Goal: Task Accomplishment & Management: Manage account settings

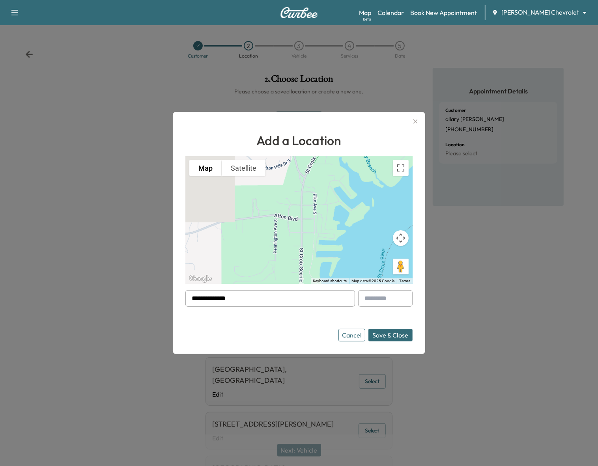
click at [418, 118] on icon "button" at bounding box center [414, 121] width 9 height 9
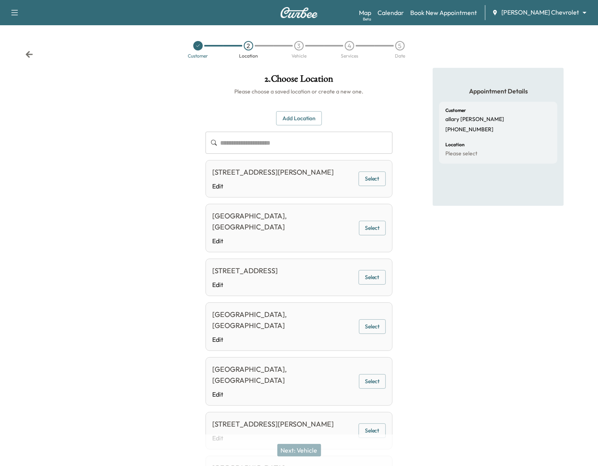
click at [148, 129] on div at bounding box center [99, 374] width 199 height 612
click at [469, 14] on link "Book New Appointment" at bounding box center [443, 12] width 67 height 9
click at [477, 11] on link "Book New Appointment" at bounding box center [443, 12] width 67 height 9
click at [462, 14] on link "Book New Appointment" at bounding box center [443, 12] width 67 height 9
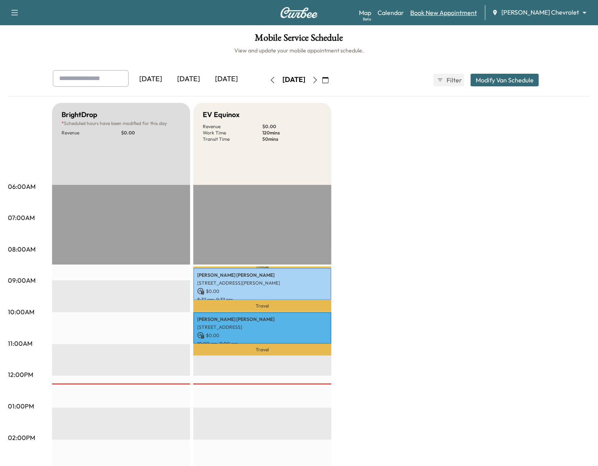
click at [456, 16] on link "Book New Appointment" at bounding box center [443, 12] width 67 height 9
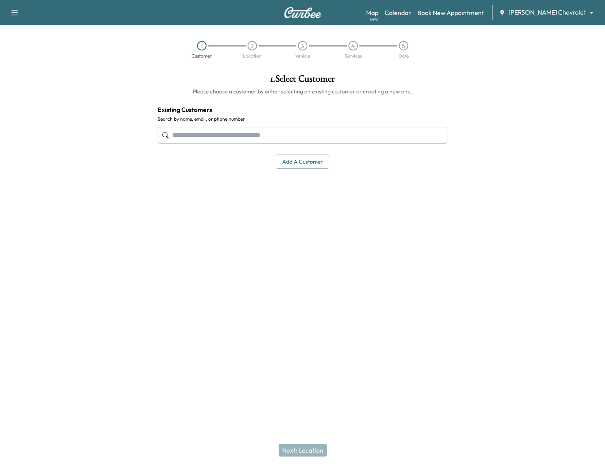
click at [269, 138] on input "text" at bounding box center [303, 135] width 290 height 17
paste input "**********"
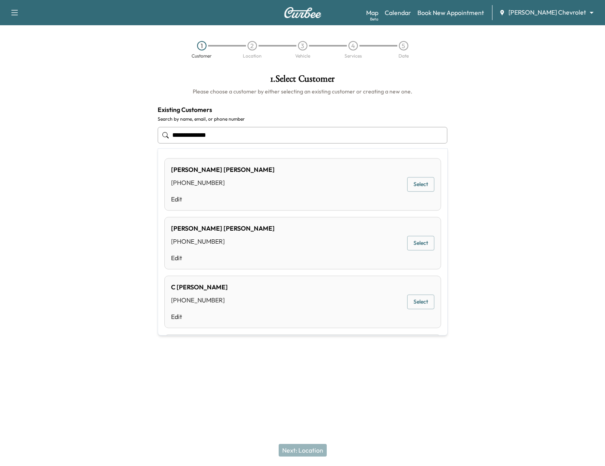
type input "**********"
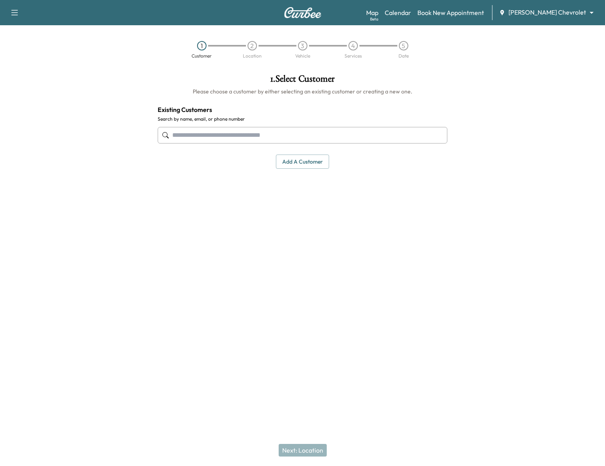
drag, startPoint x: 97, startPoint y: 313, endPoint x: 203, endPoint y: 264, distance: 117.7
click at [97, 312] on div at bounding box center [302, 313] width 605 height 25
drag, startPoint x: 315, startPoint y: 162, endPoint x: 320, endPoint y: 170, distance: 9.7
click at [315, 162] on button "Add a customer" at bounding box center [302, 162] width 53 height 15
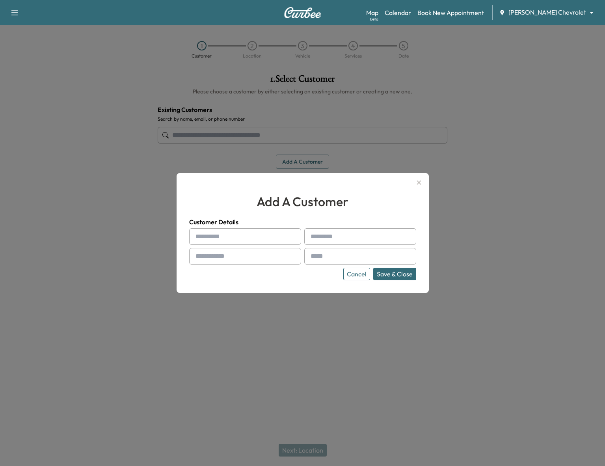
paste input "**********"
type input "**********"
paste input "**********"
drag, startPoint x: 338, startPoint y: 235, endPoint x: 305, endPoint y: 237, distance: 33.5
click at [305, 237] on input "**********" at bounding box center [360, 236] width 112 height 17
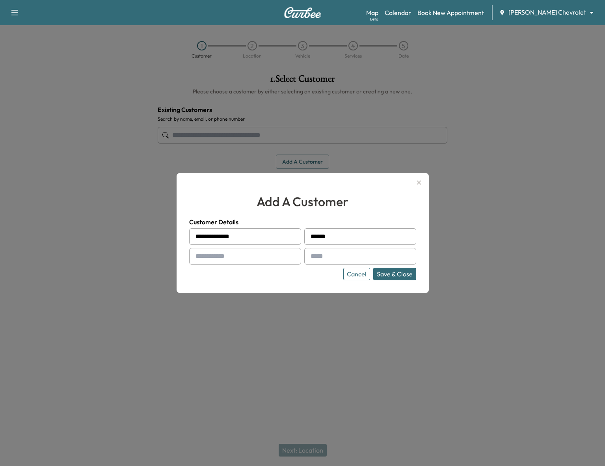
type input "*****"
drag, startPoint x: 248, startPoint y: 237, endPoint x: 227, endPoint y: 237, distance: 20.9
click at [227, 237] on input "**********" at bounding box center [245, 236] width 112 height 17
type input "********"
click at [249, 253] on input "text" at bounding box center [245, 256] width 112 height 17
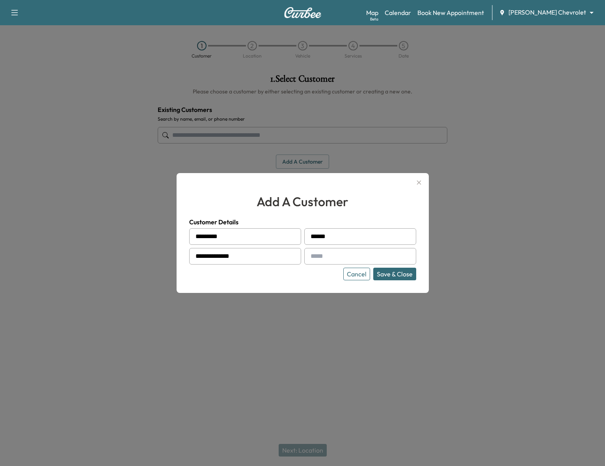
type input "**********"
click at [318, 258] on input "text" at bounding box center [360, 256] width 112 height 17
type input "**********"
click at [384, 276] on button "Save & Close" at bounding box center [394, 274] width 43 height 13
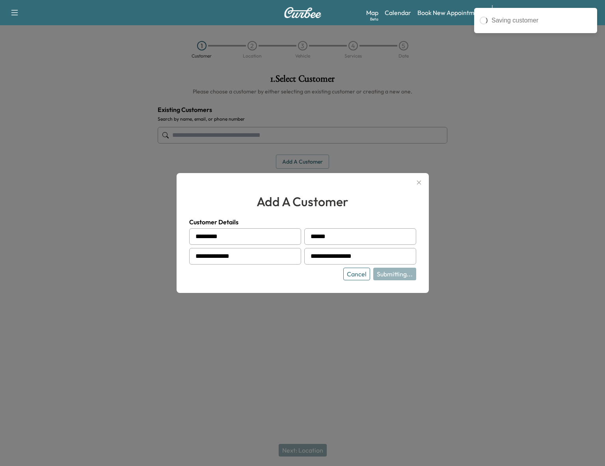
type input "**********"
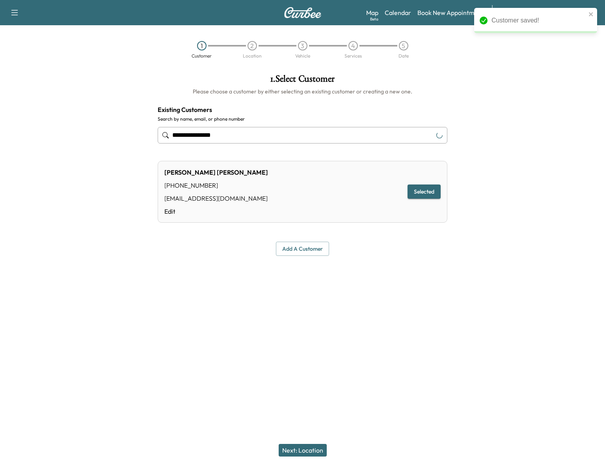
click at [313, 452] on button "Next: Location" at bounding box center [303, 450] width 48 height 13
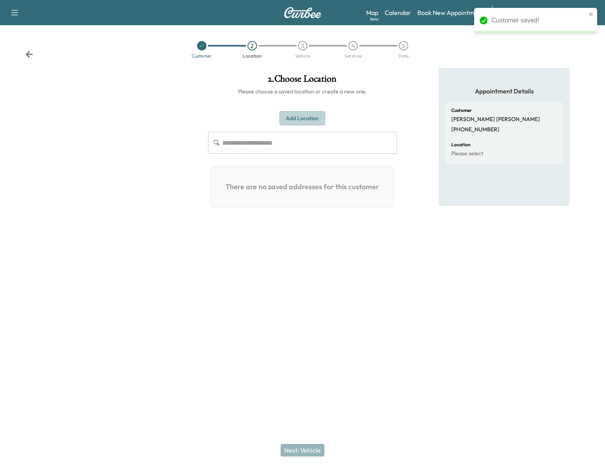
click at [298, 121] on button "Add Location" at bounding box center [303, 118] width 46 height 15
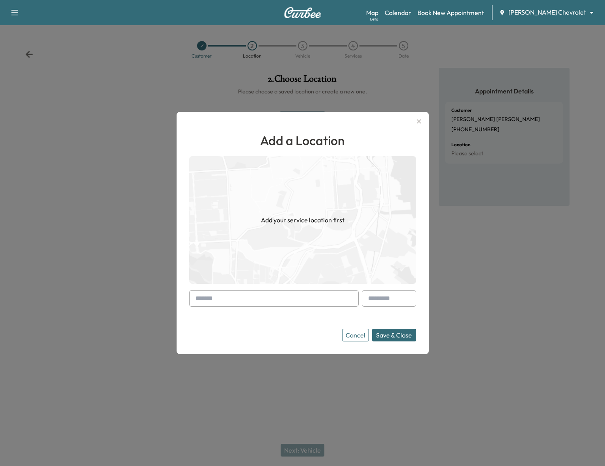
click at [318, 305] on input "text" at bounding box center [274, 298] width 170 height 17
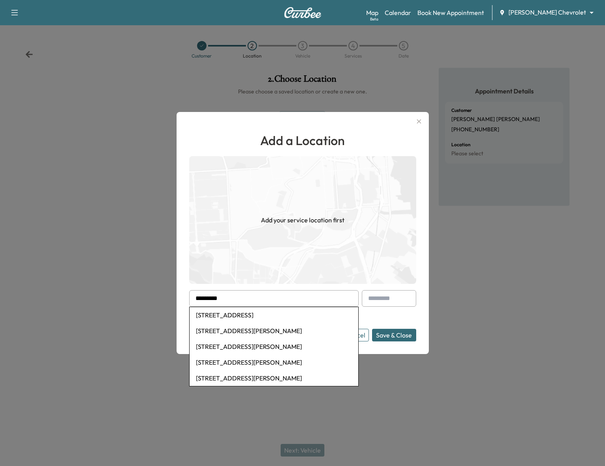
click at [286, 314] on li "[STREET_ADDRESS]" at bounding box center [274, 315] width 169 height 16
type input "**********"
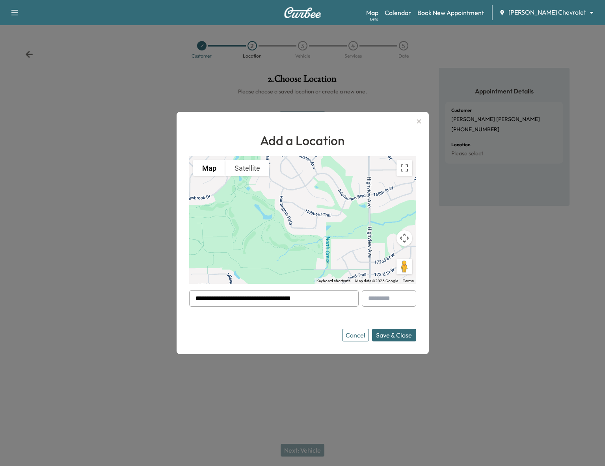
click at [385, 332] on button "Save & Close" at bounding box center [394, 335] width 44 height 13
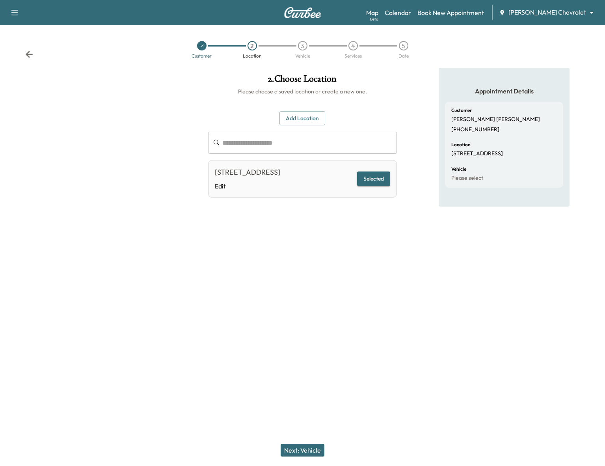
click at [306, 452] on button "Next: Vehicle" at bounding box center [303, 450] width 44 height 13
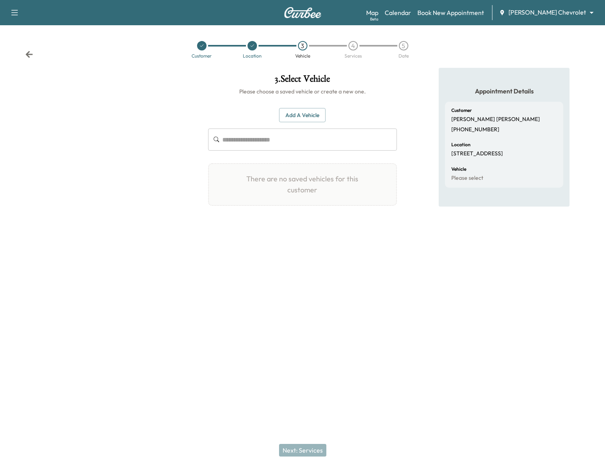
click at [316, 114] on button "Add a Vehicle" at bounding box center [302, 115] width 47 height 15
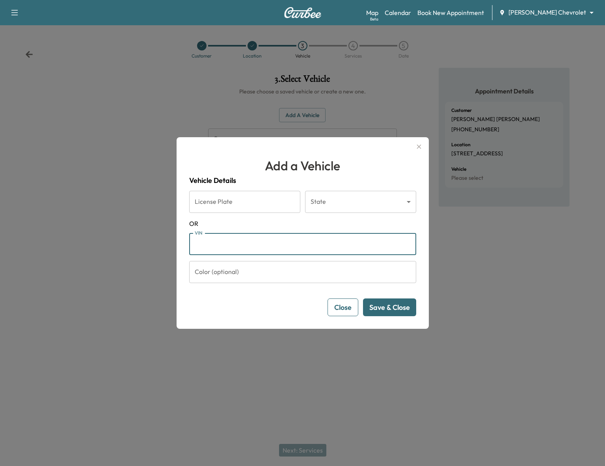
paste input "**********"
type input "**********"
click at [388, 310] on button "Save & Close" at bounding box center [389, 307] width 53 height 18
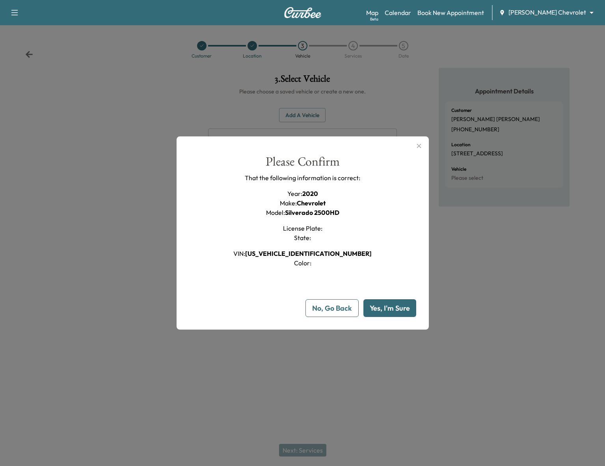
click at [393, 310] on button "Yes, I'm Sure" at bounding box center [390, 308] width 53 height 18
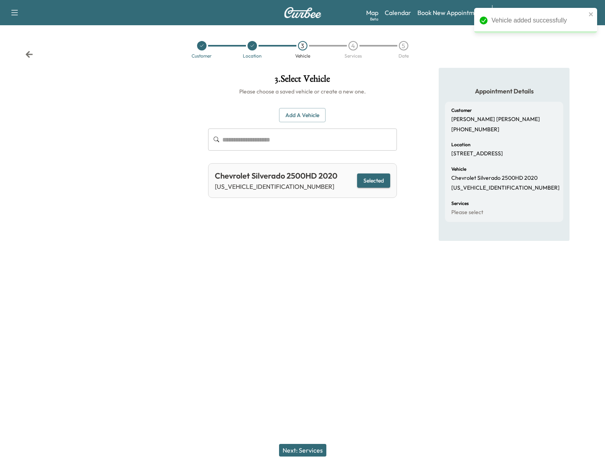
click at [310, 448] on button "Next: Services" at bounding box center [302, 450] width 47 height 13
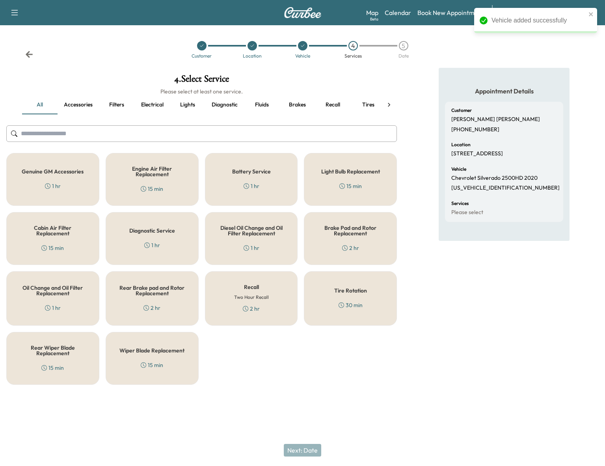
click at [257, 312] on div "2 hr" at bounding box center [251, 309] width 17 height 8
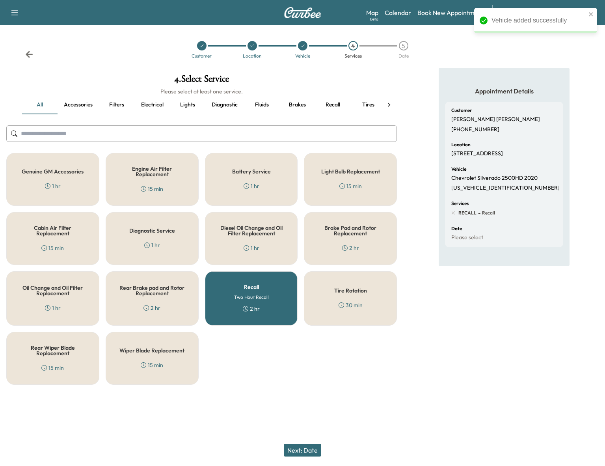
click at [47, 166] on div "Genuine GM Accessories 1 hr" at bounding box center [52, 179] width 93 height 53
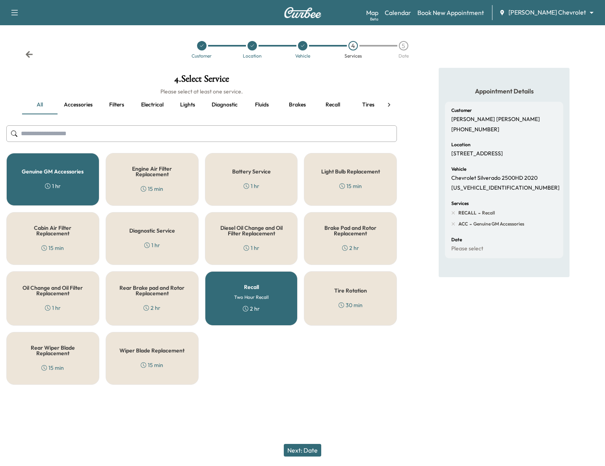
click at [86, 190] on div "Genuine GM Accessories 1 hr" at bounding box center [52, 179] width 93 height 53
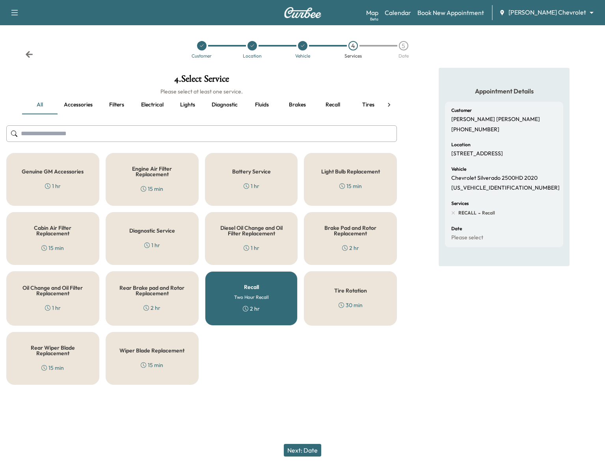
click at [257, 311] on div "2 hr" at bounding box center [251, 309] width 17 height 8
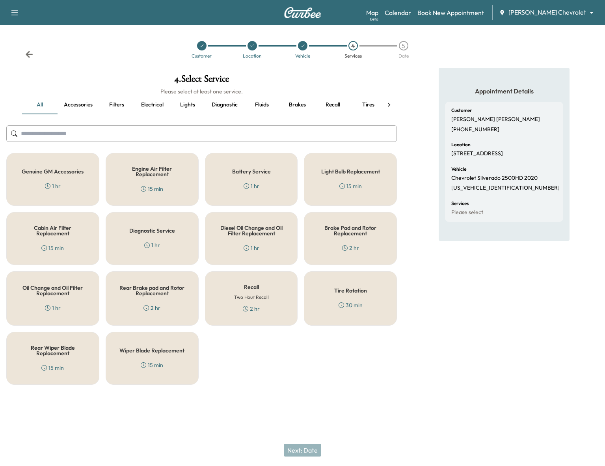
drag, startPoint x: 75, startPoint y: 189, endPoint x: 189, endPoint y: 342, distance: 190.7
click at [75, 189] on div "Genuine GM Accessories 1 hr" at bounding box center [52, 179] width 93 height 53
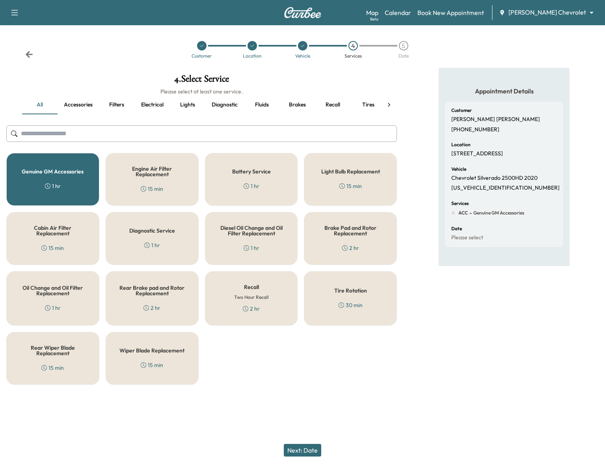
click at [304, 444] on div "Next: Date" at bounding box center [302, 450] width 605 height 32
click at [308, 450] on button "Next: Date" at bounding box center [302, 450] width 37 height 13
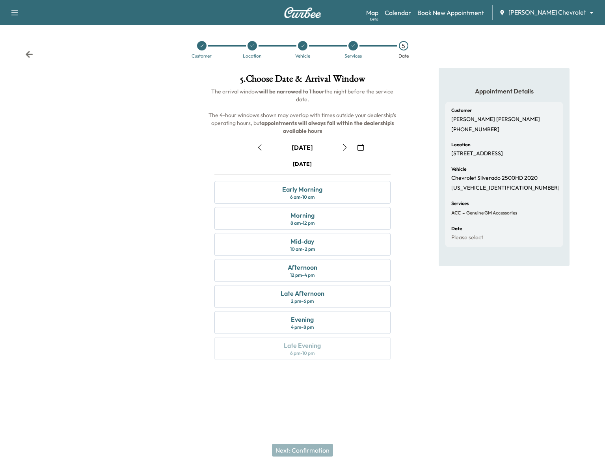
click at [360, 147] on icon "button" at bounding box center [361, 147] width 6 height 6
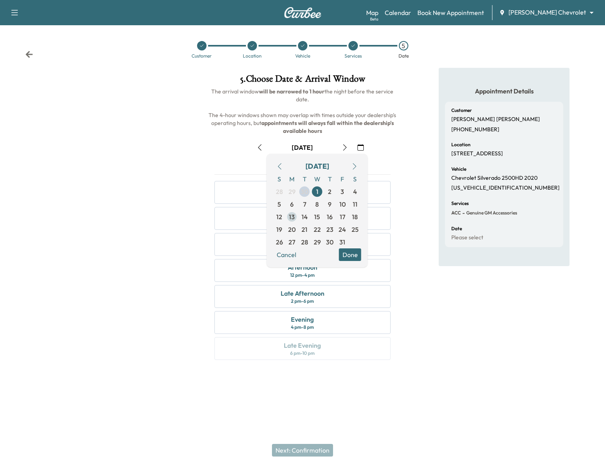
click at [291, 217] on span "13" at bounding box center [292, 216] width 6 height 9
click at [352, 255] on button "Done" at bounding box center [350, 254] width 22 height 13
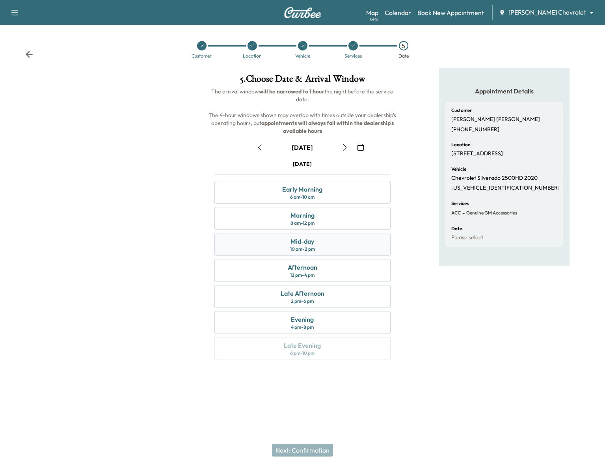
click at [377, 246] on div "Mid-day 10 am - 2 pm" at bounding box center [302, 244] width 177 height 23
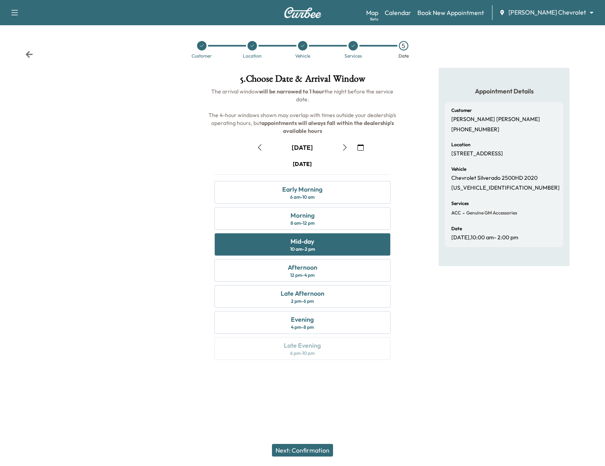
drag, startPoint x: 324, startPoint y: 453, endPoint x: 330, endPoint y: 451, distance: 6.6
click at [324, 453] on button "Next: Confirmation" at bounding box center [302, 450] width 61 height 13
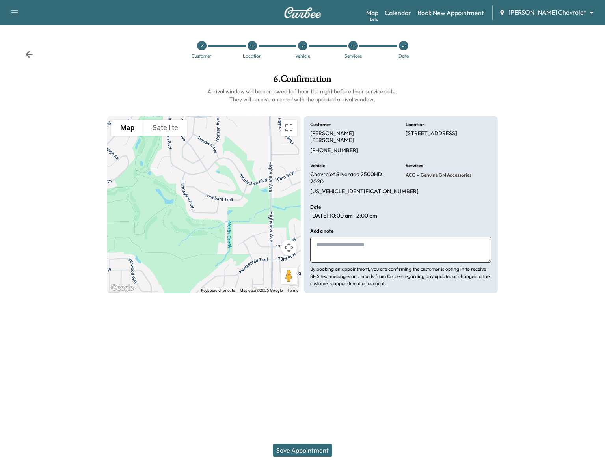
click at [387, 237] on textarea at bounding box center [400, 250] width 181 height 26
drag, startPoint x: 350, startPoint y: 237, endPoint x: 371, endPoint y: 241, distance: 21.3
click at [351, 237] on textarea at bounding box center [400, 250] width 181 height 26
click at [314, 453] on button "Save Appointment" at bounding box center [303, 450] width 60 height 13
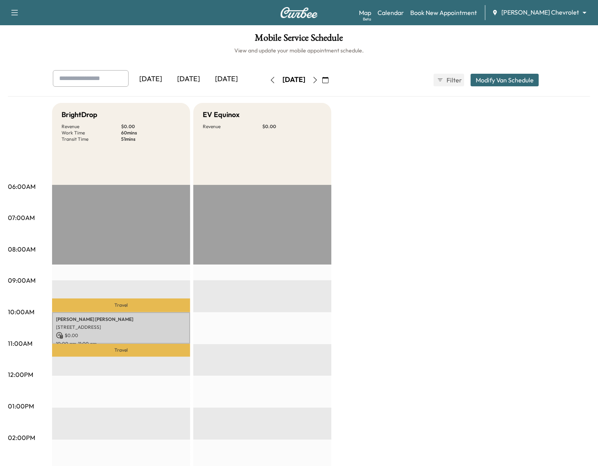
click at [481, 79] on button "Modify Van Schedule" at bounding box center [504, 80] width 68 height 13
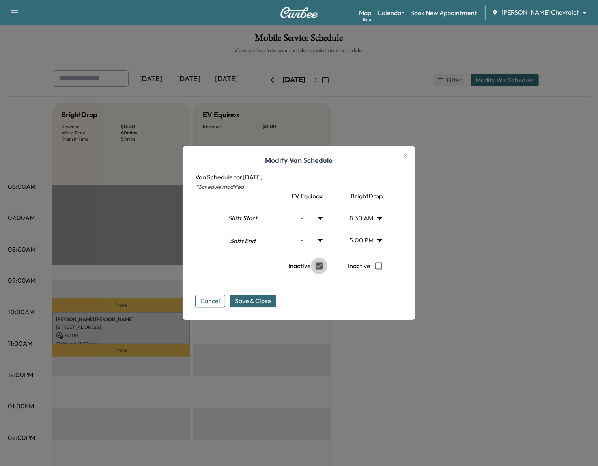
type input "***"
type input "**"
drag, startPoint x: 271, startPoint y: 301, endPoint x: 312, endPoint y: 302, distance: 41.0
click at [271, 302] on span "Save & Close" at bounding box center [253, 300] width 36 height 9
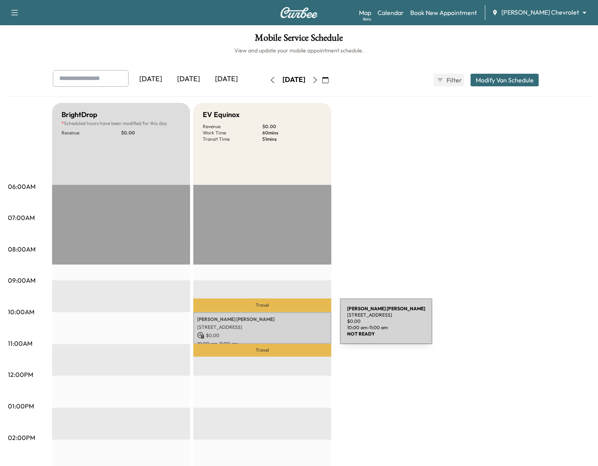
click at [281, 326] on p "[STREET_ADDRESS]" at bounding box center [262, 327] width 130 height 6
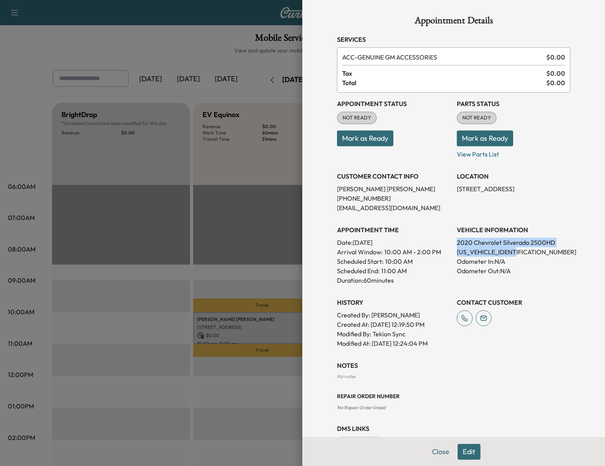
drag, startPoint x: 514, startPoint y: 252, endPoint x: 448, endPoint y: 246, distance: 66.6
click at [448, 246] on div "Appointment Status NOT READY Mark as Ready Parts Status NOT READY Mark as Ready…" at bounding box center [453, 220] width 233 height 255
drag, startPoint x: 448, startPoint y: 246, endPoint x: 510, endPoint y: 252, distance: 62.7
click at [506, 252] on p "[US_VEHICLE_IDENTIFICATION_NUMBER]" at bounding box center [514, 251] width 114 height 9
drag, startPoint x: 507, startPoint y: 250, endPoint x: 450, endPoint y: 252, distance: 56.8
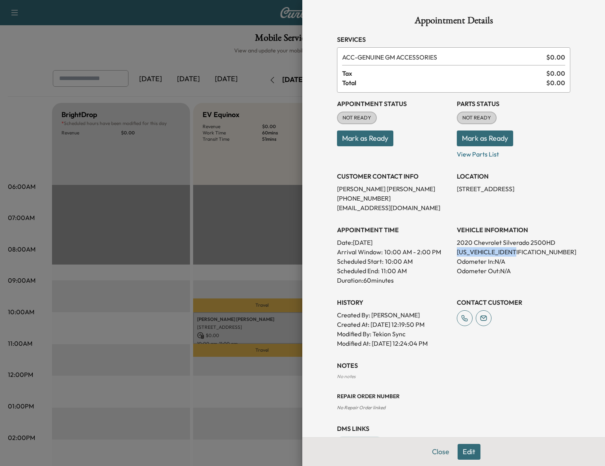
click at [457, 252] on p "[US_VEHICLE_IDENTIFICATION_NUMBER]" at bounding box center [514, 251] width 114 height 9
copy p "[US_VEHICLE_IDENTIFICATION_NUMBER]"
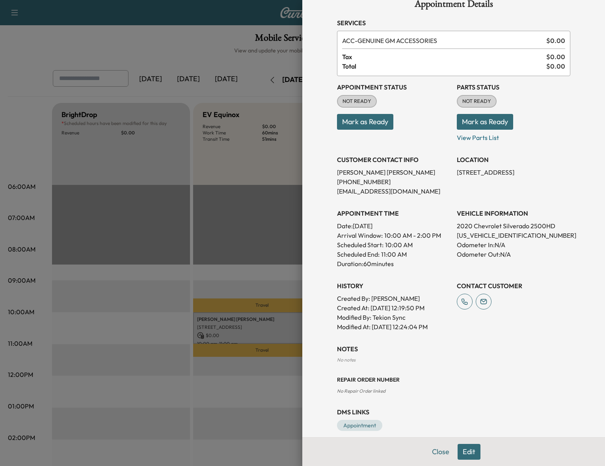
scroll to position [26, 0]
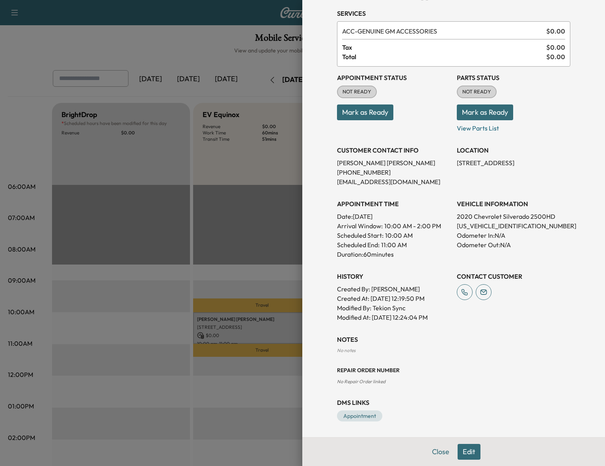
click at [464, 453] on button "Edit" at bounding box center [469, 452] width 23 height 16
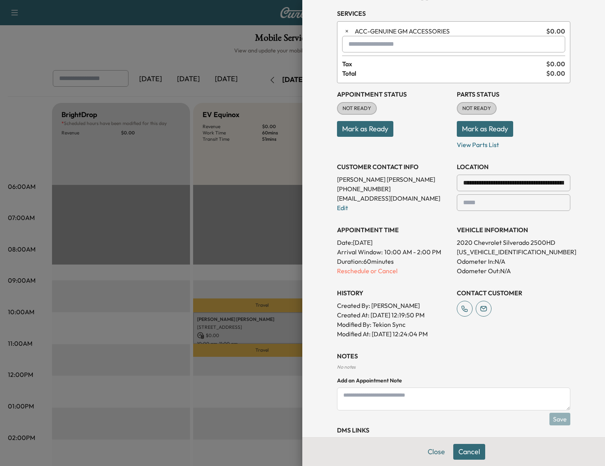
paste textarea "********"
type textarea "********"
drag, startPoint x: 365, startPoint y: 396, endPoint x: 316, endPoint y: 394, distance: 48.9
click at [316, 394] on div "**********" at bounding box center [453, 233] width 303 height 466
paste textarea "********"
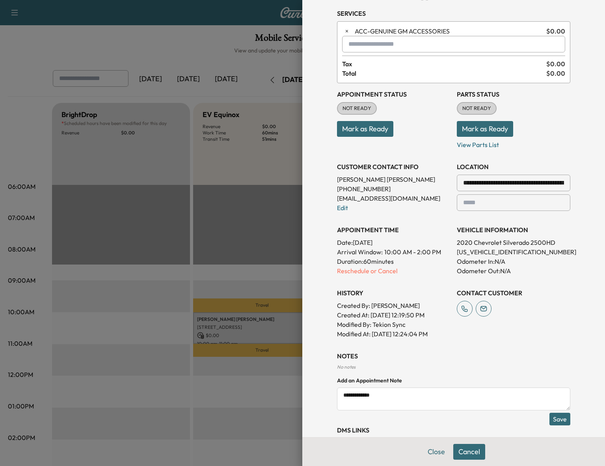
type textarea "**********"
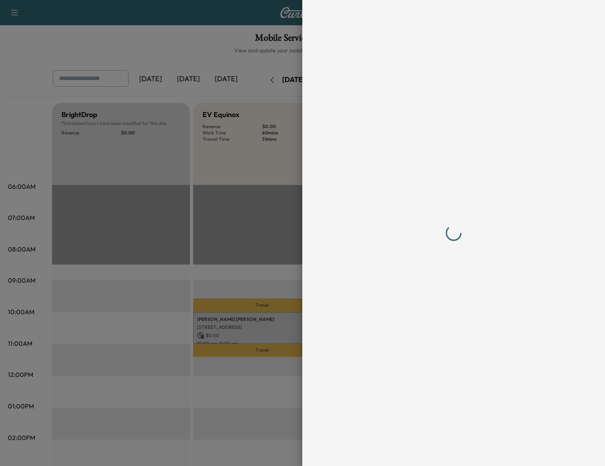
scroll to position [0, 0]
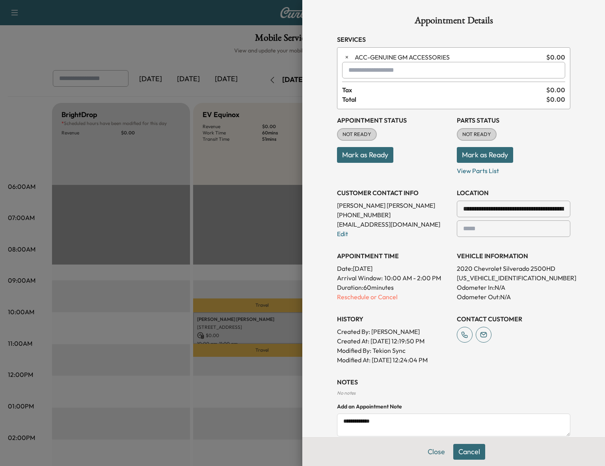
drag, startPoint x: 397, startPoint y: 401, endPoint x: 384, endPoint y: 420, distance: 23.0
paste textarea "**********"
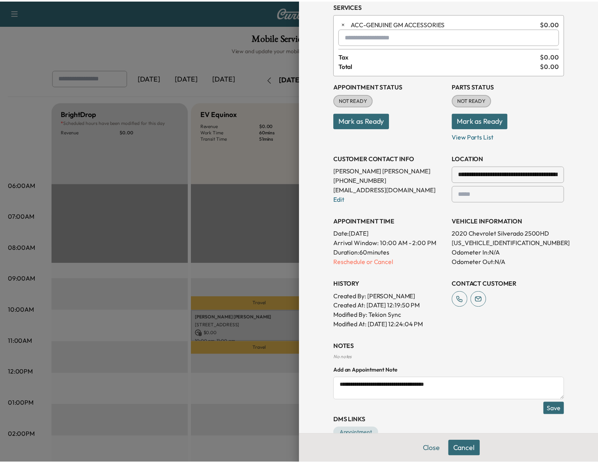
scroll to position [49, 0]
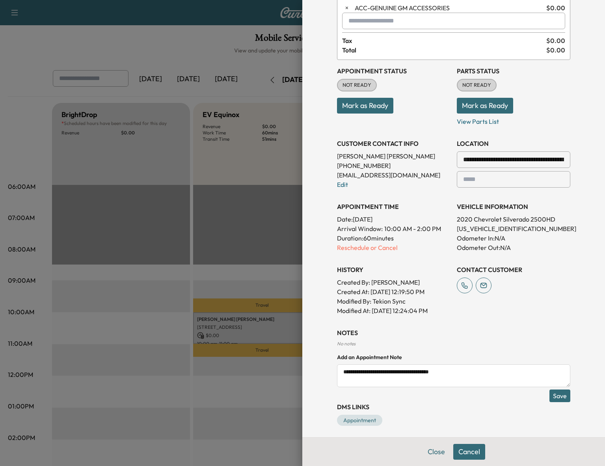
click at [368, 373] on textarea "**********" at bounding box center [453, 375] width 233 height 23
drag, startPoint x: 336, startPoint y: 373, endPoint x: 340, endPoint y: 375, distance: 4.2
type textarea "**********"
click at [558, 397] on button "Save" at bounding box center [560, 396] width 21 height 13
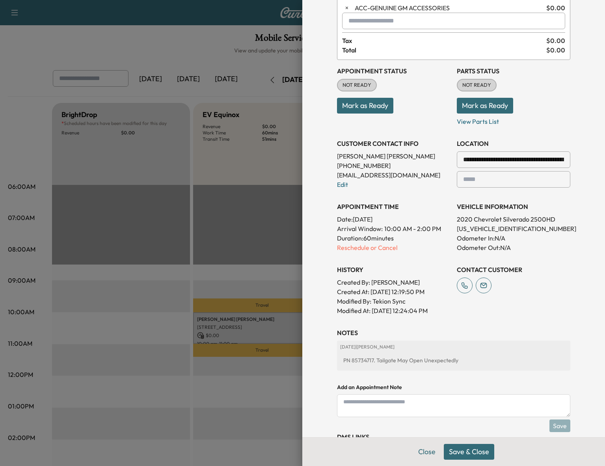
click at [212, 237] on div at bounding box center [302, 233] width 605 height 466
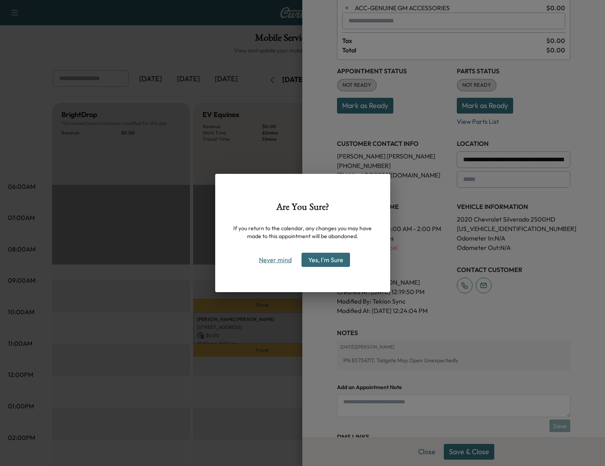
click at [279, 255] on button "Never mind" at bounding box center [275, 260] width 40 height 13
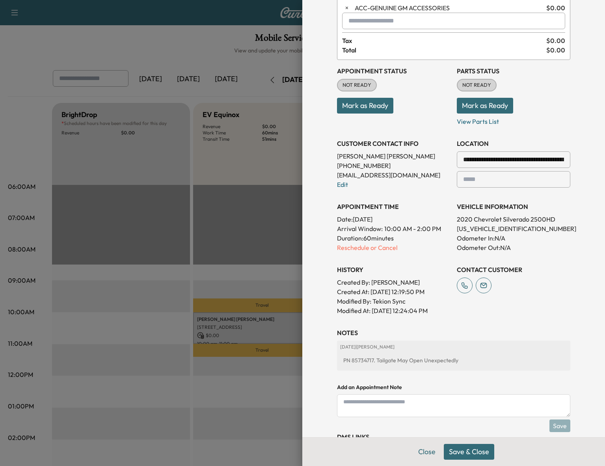
click at [458, 453] on button "Save & Close" at bounding box center [469, 452] width 50 height 16
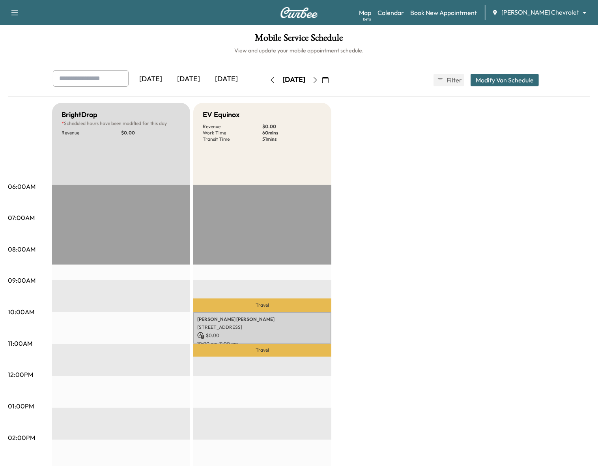
click at [401, 374] on div "BrightDrop * Scheduled hours have been modified for this day Revenue $ 0.00 EST…" at bounding box center [321, 398] width 538 height 591
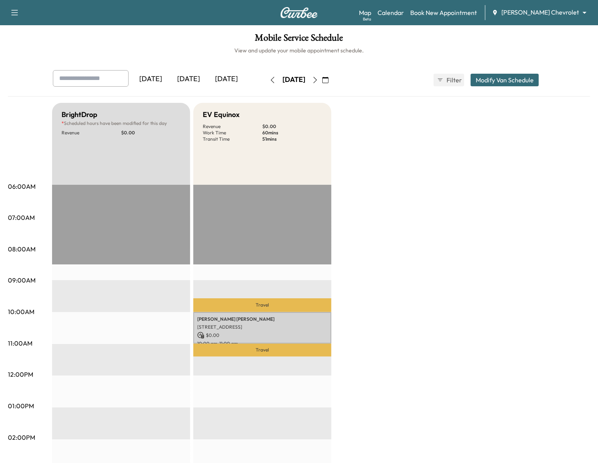
click at [328, 80] on icon "button" at bounding box center [325, 80] width 6 height 6
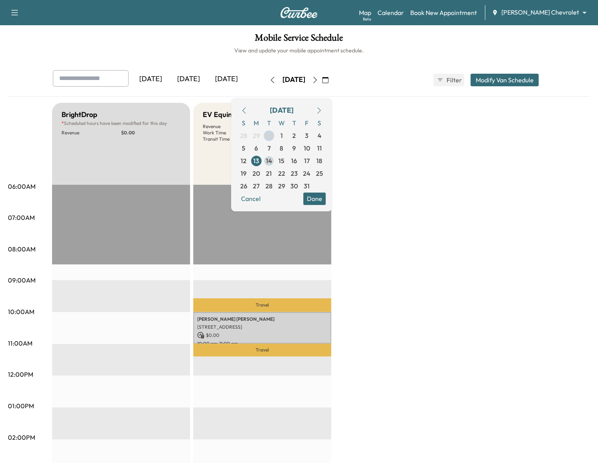
click at [272, 160] on span "14" at bounding box center [269, 160] width 6 height 9
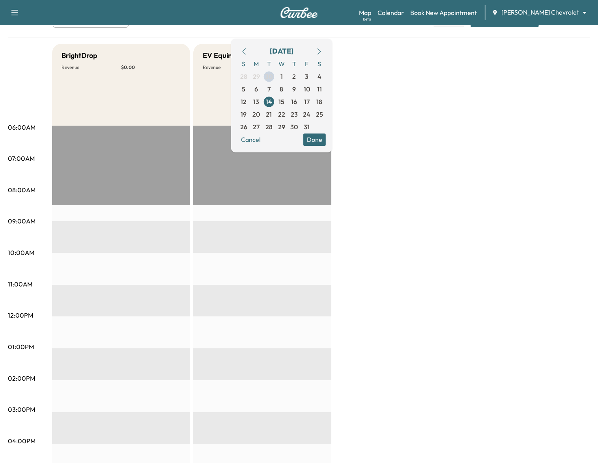
scroll to position [42, 0]
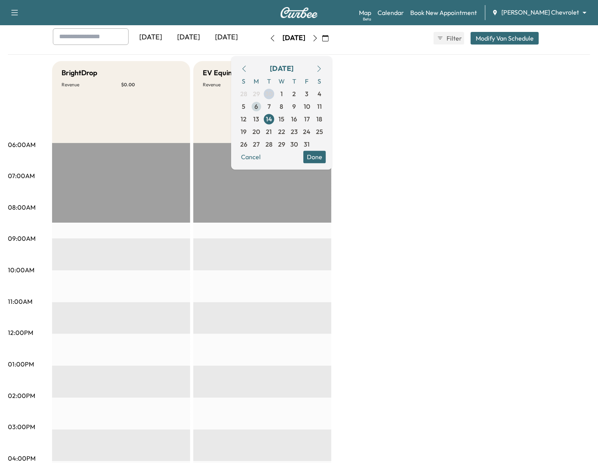
click at [258, 110] on span "6" at bounding box center [257, 106] width 4 height 9
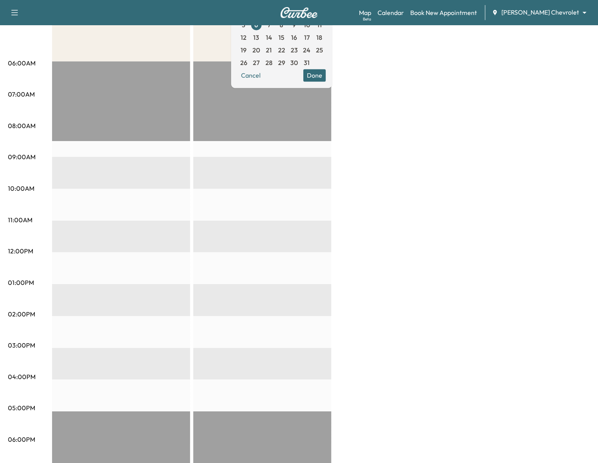
scroll to position [49, 0]
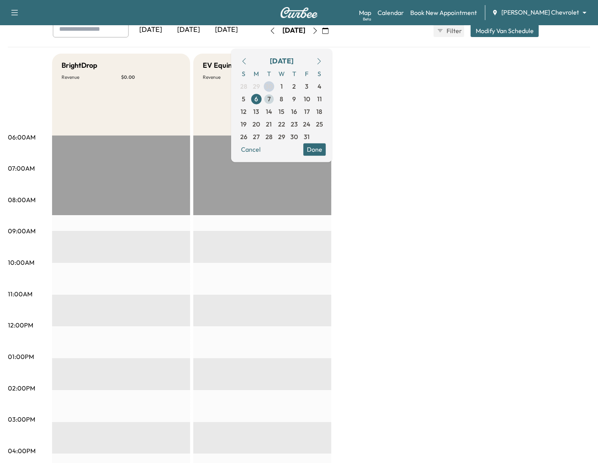
click at [270, 103] on span "7" at bounding box center [268, 98] width 3 height 9
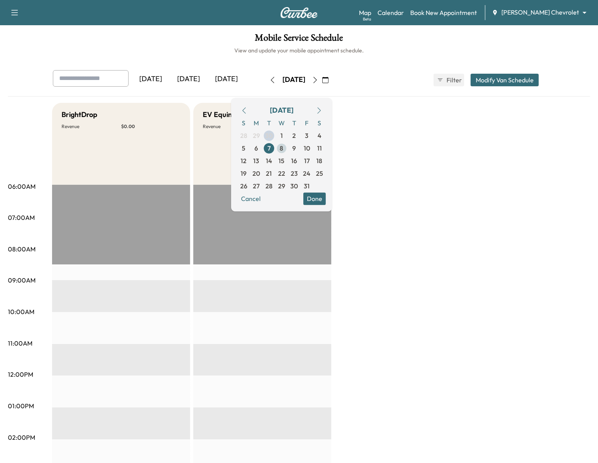
click at [288, 146] on span "8" at bounding box center [281, 148] width 13 height 13
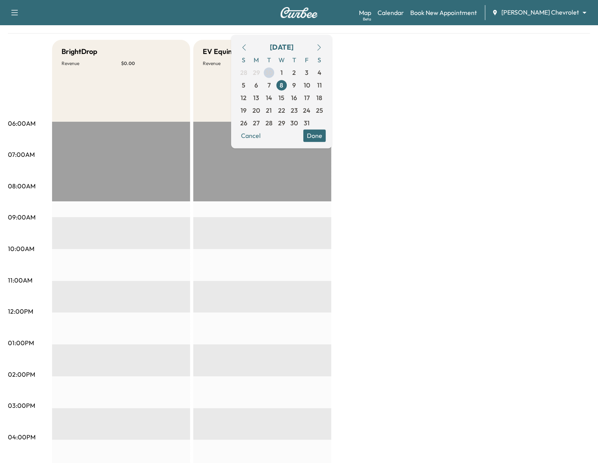
scroll to position [49, 0]
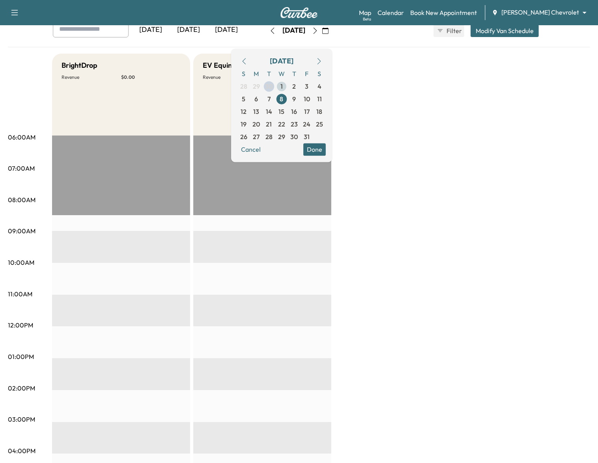
click at [288, 85] on span "1" at bounding box center [281, 86] width 13 height 13
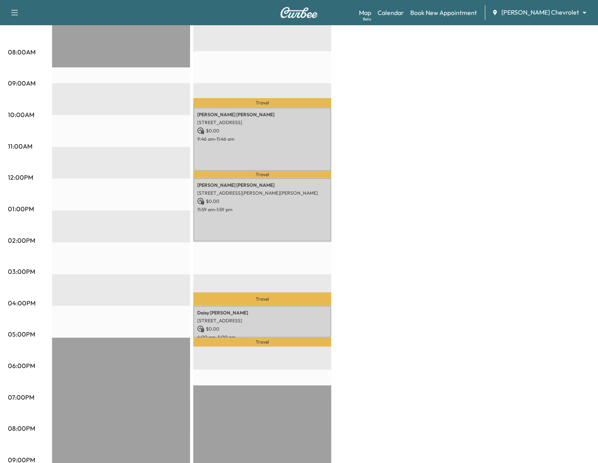
scroll to position [148, 0]
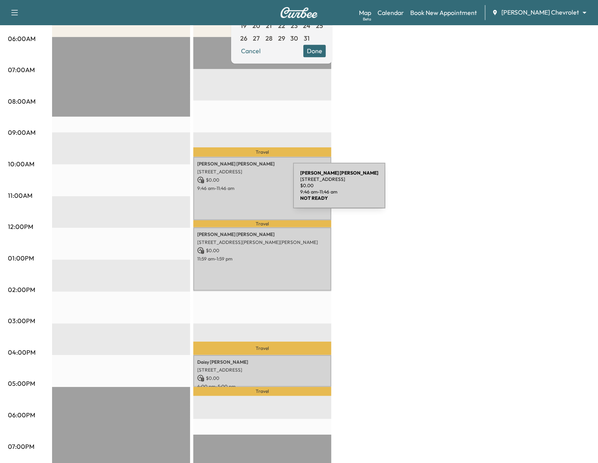
click at [234, 190] on div "[PERSON_NAME] [STREET_ADDRESS] $ 0.00 9:46 am - 11:46 am" at bounding box center [262, 189] width 138 height 64
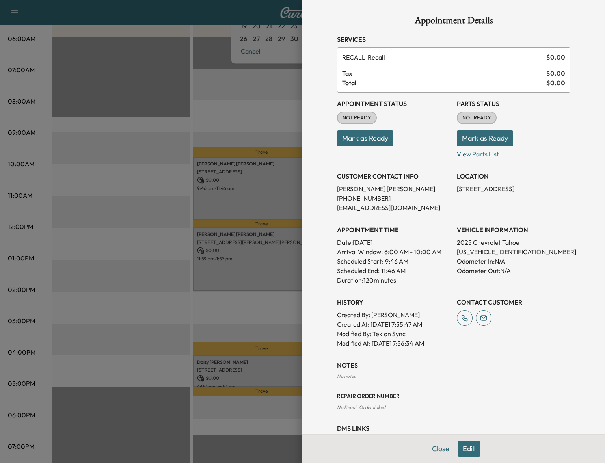
click at [260, 318] on div at bounding box center [302, 231] width 605 height 463
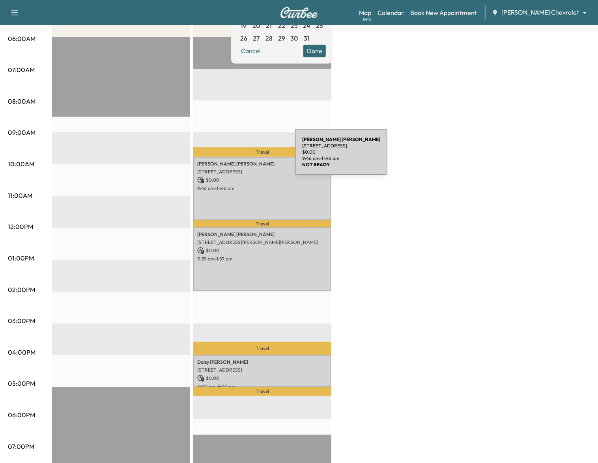
click at [241, 169] on p "[STREET_ADDRESS]" at bounding box center [262, 172] width 130 height 6
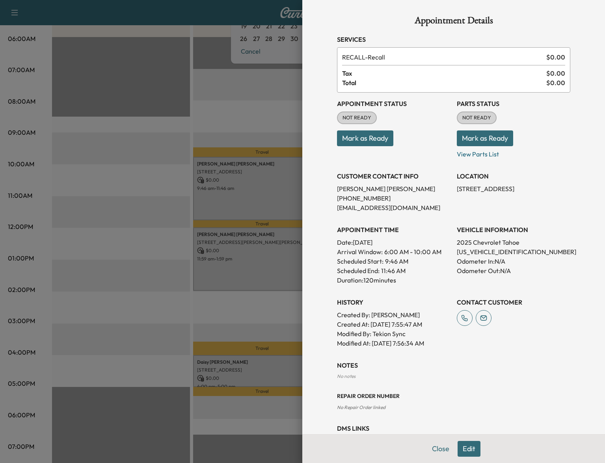
click at [282, 301] on div at bounding box center [302, 231] width 605 height 463
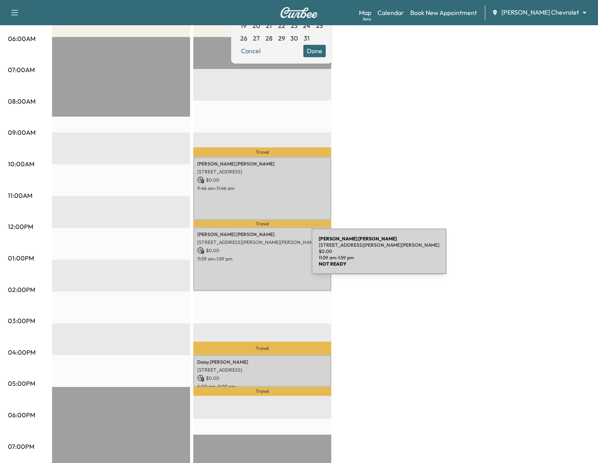
click at [253, 256] on p "11:59 am - 1:59 pm" at bounding box center [262, 259] width 130 height 6
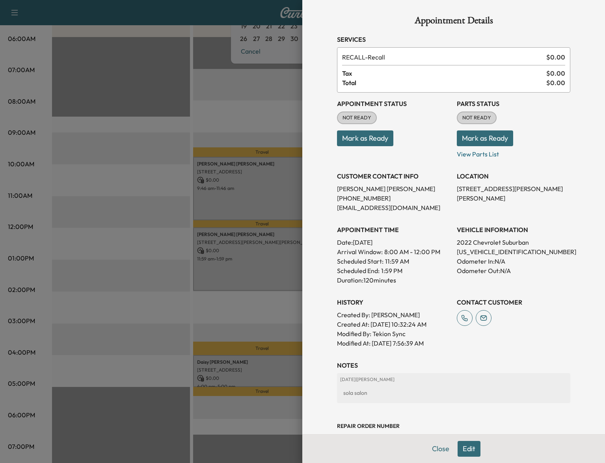
click at [231, 297] on div at bounding box center [302, 231] width 605 height 463
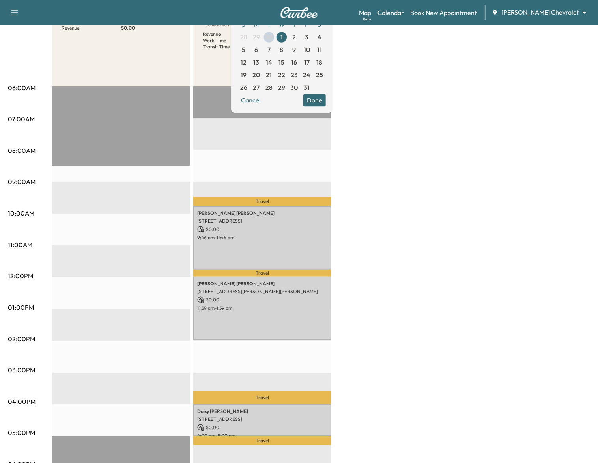
scroll to position [49, 0]
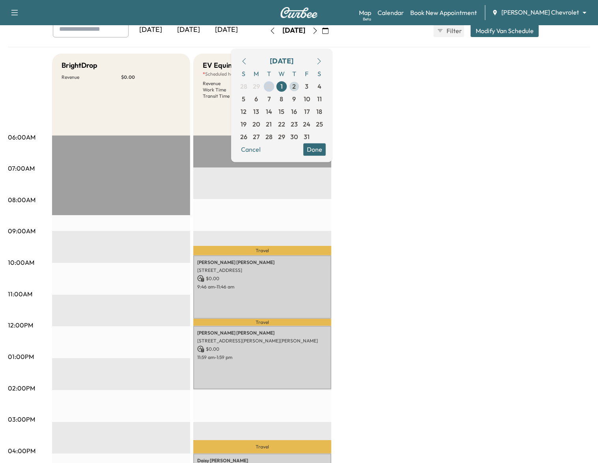
click at [296, 91] on span "2" at bounding box center [295, 86] width 4 height 9
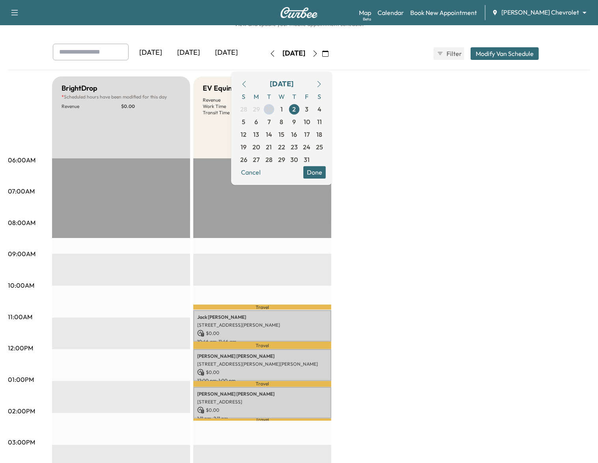
scroll to position [49, 0]
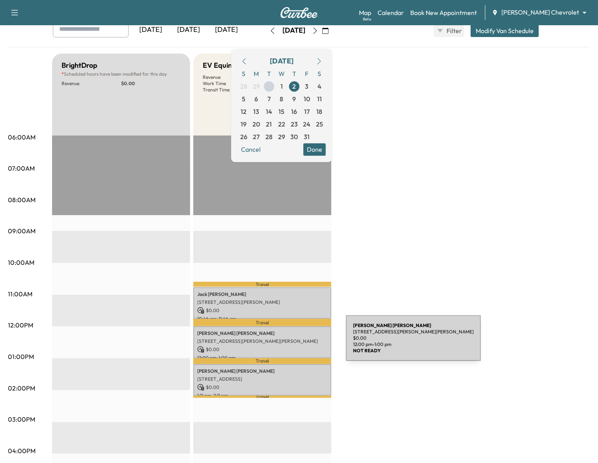
click at [287, 346] on p "$ 0.00" at bounding box center [262, 349] width 130 height 7
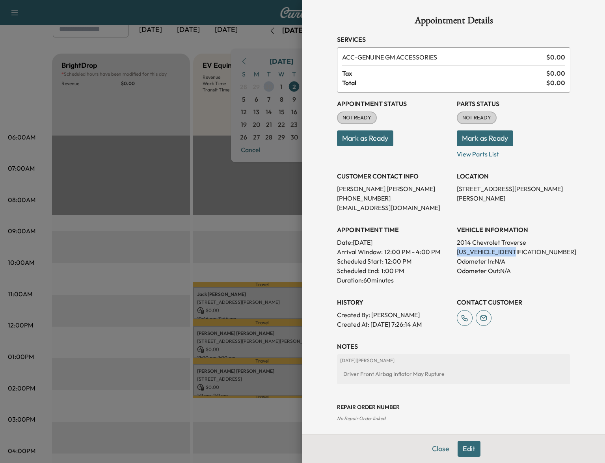
drag, startPoint x: 509, startPoint y: 250, endPoint x: 449, endPoint y: 252, distance: 59.2
click at [457, 252] on p "[US_VEHICLE_IDENTIFICATION_NUMBER]" at bounding box center [514, 251] width 114 height 9
copy p "[US_VEHICLE_IDENTIFICATION_NUMBER]"
click at [254, 255] on div at bounding box center [302, 231] width 605 height 463
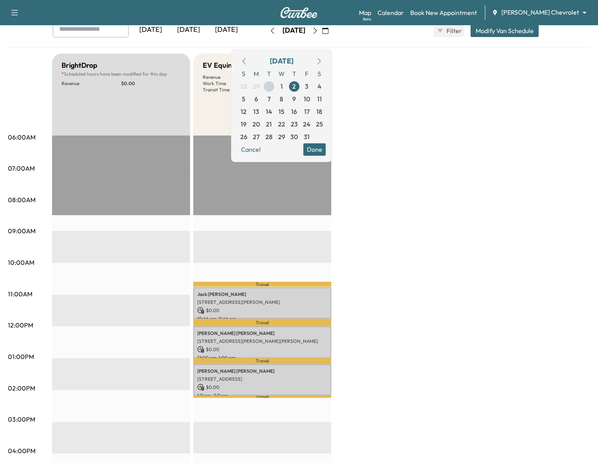
click at [326, 147] on button "Done" at bounding box center [314, 149] width 22 height 13
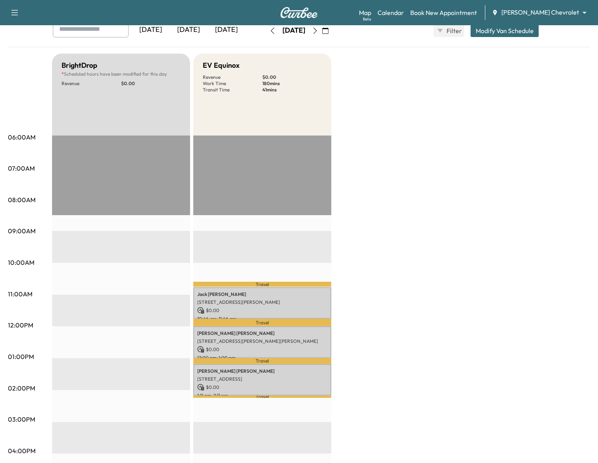
click at [317, 28] on icon "button" at bounding box center [315, 31] width 4 height 6
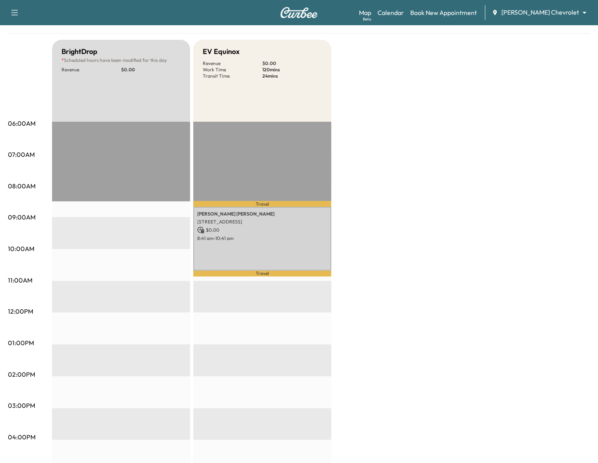
scroll to position [49, 0]
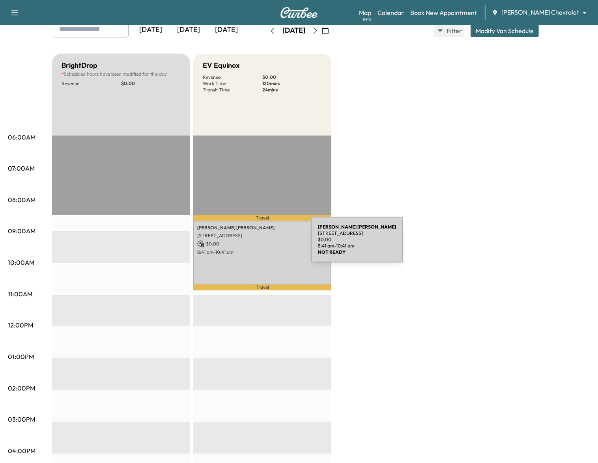
click at [252, 244] on p "$ 0.00" at bounding box center [262, 244] width 130 height 7
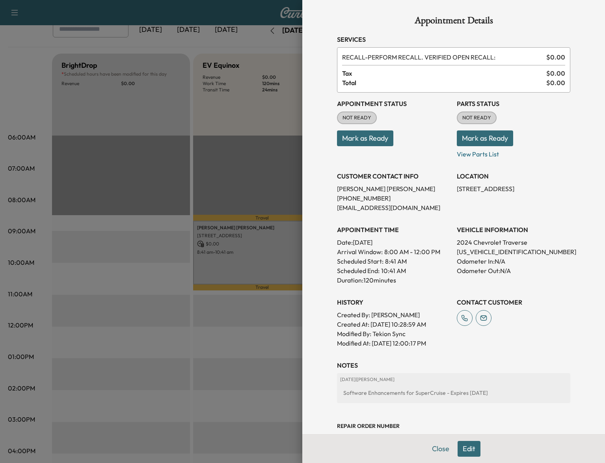
click at [250, 327] on div at bounding box center [302, 231] width 605 height 463
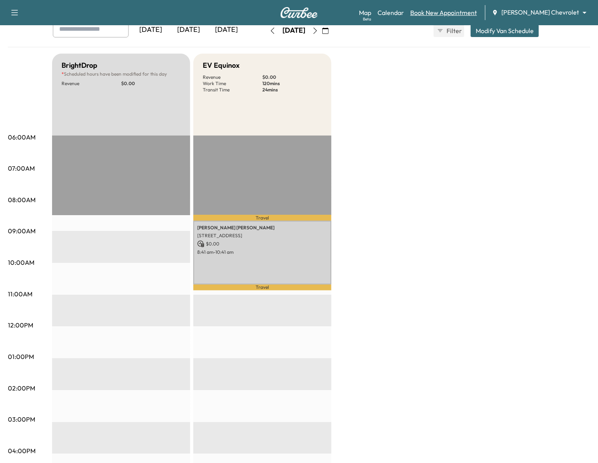
click at [477, 13] on link "Book New Appointment" at bounding box center [443, 12] width 67 height 9
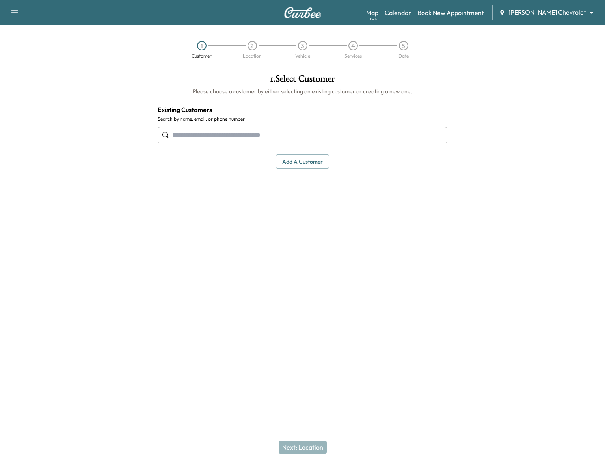
drag, startPoint x: 233, startPoint y: 139, endPoint x: 185, endPoint y: 137, distance: 48.1
paste input "**********"
type input "**********"
paste input "**********"
type input "**********"
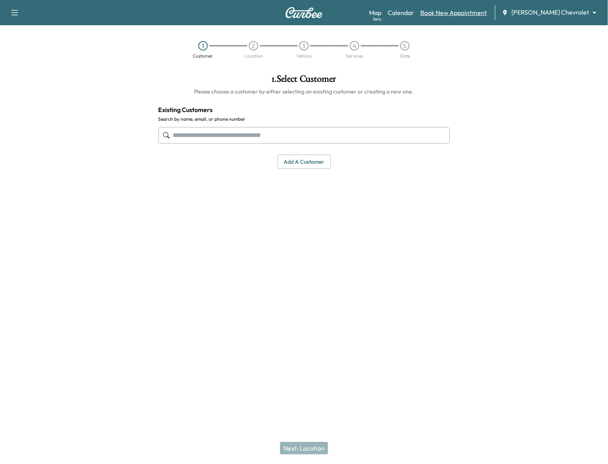
click at [484, 15] on link "Book New Appointment" at bounding box center [453, 12] width 67 height 9
click at [477, 13] on link "Book New Appointment" at bounding box center [453, 12] width 67 height 9
click at [224, 129] on input "text" at bounding box center [304, 135] width 291 height 17
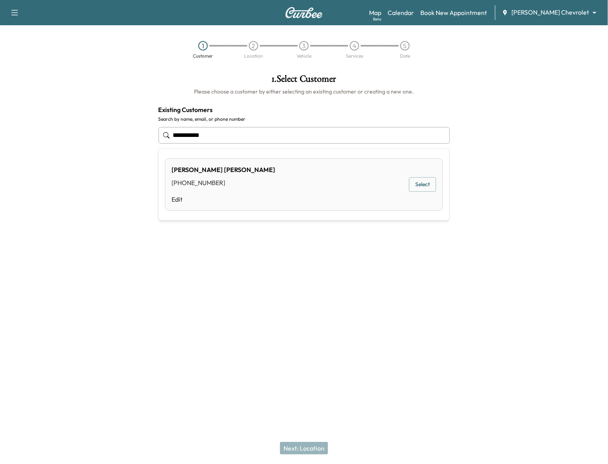
click at [253, 190] on div "[PERSON_NAME] [PHONE_NUMBER] Edit Select" at bounding box center [304, 184] width 278 height 52
type input "**********"
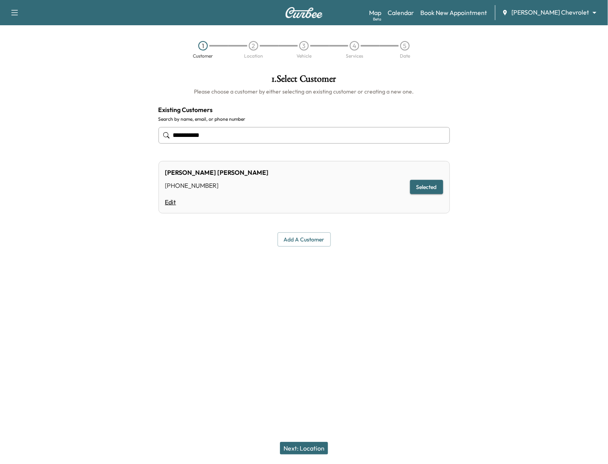
click at [172, 203] on link "Edit" at bounding box center [217, 201] width 104 height 9
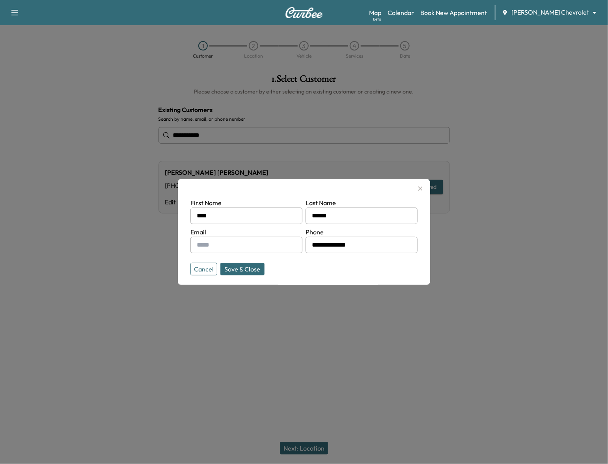
click at [275, 251] on input "text" at bounding box center [246, 245] width 112 height 17
type input "*"
type input "**********"
click at [248, 267] on button "Save & Close" at bounding box center [242, 269] width 44 height 13
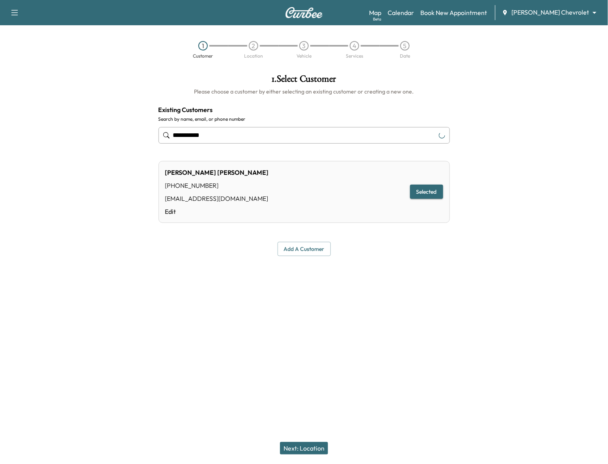
click at [300, 447] on button "Next: Location" at bounding box center [304, 448] width 48 height 13
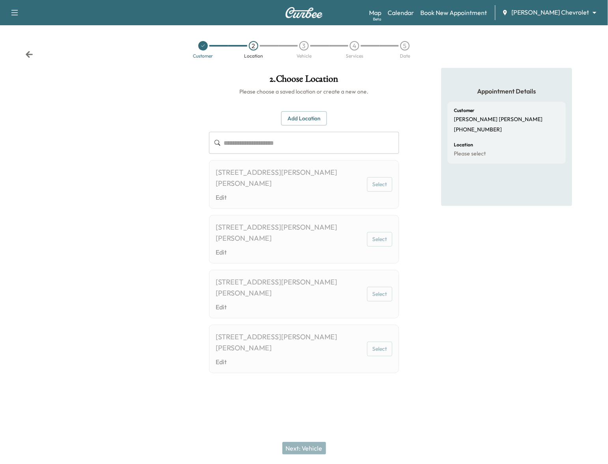
drag, startPoint x: 311, startPoint y: 119, endPoint x: 322, endPoint y: 127, distance: 13.2
click at [312, 119] on button "Add Location" at bounding box center [304, 118] width 46 height 15
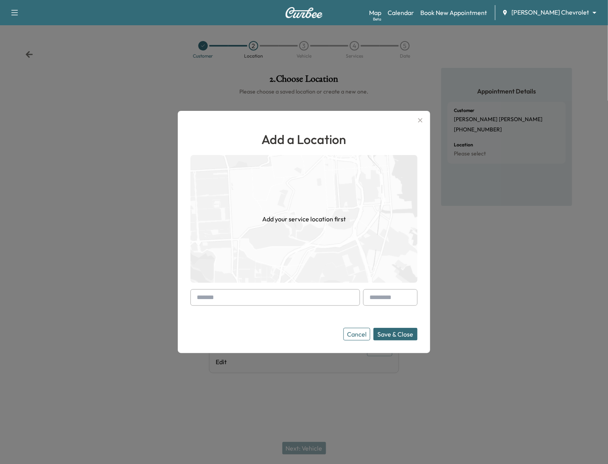
click at [283, 302] on input "text" at bounding box center [275, 297] width 170 height 17
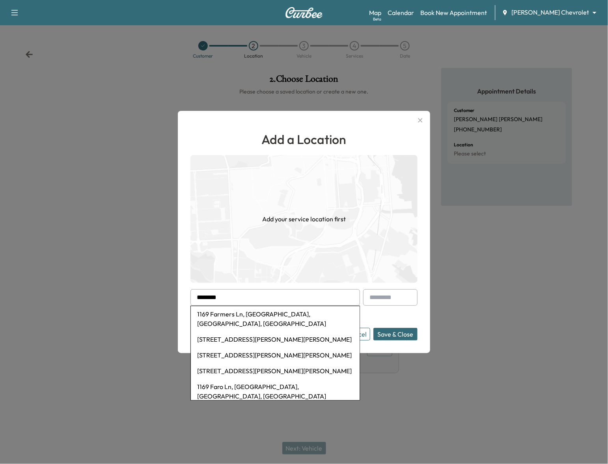
click at [304, 331] on li "[STREET_ADDRESS][PERSON_NAME][PERSON_NAME]" at bounding box center [275, 339] width 169 height 16
type input "**********"
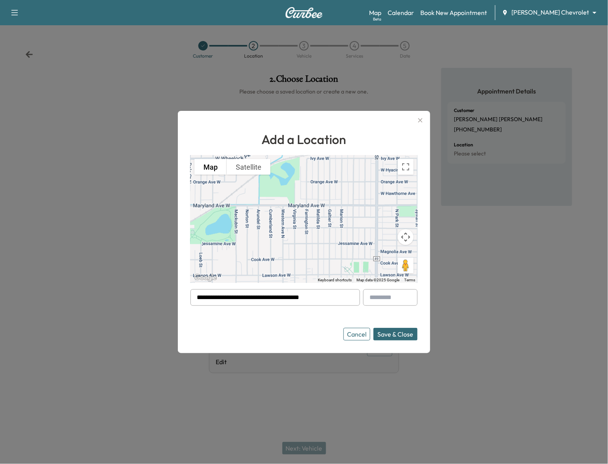
click at [402, 336] on button "Save & Close" at bounding box center [395, 334] width 44 height 13
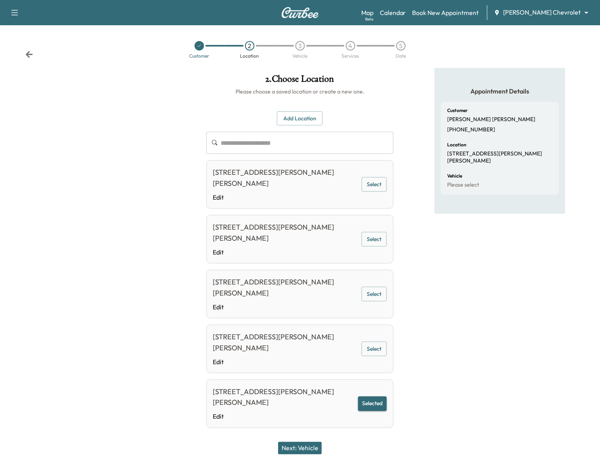
click at [314, 449] on button "Next: Vehicle" at bounding box center [300, 448] width 44 height 13
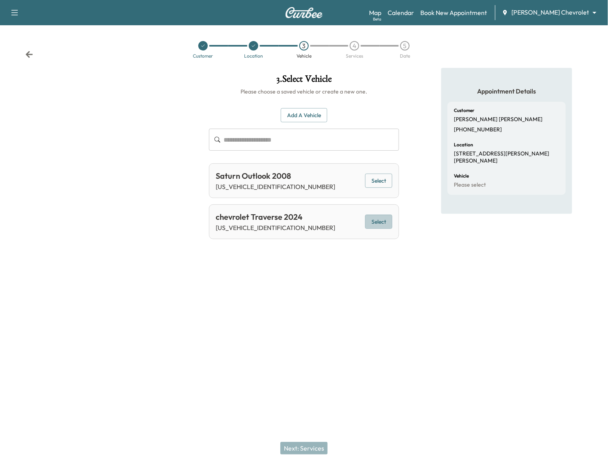
click at [383, 223] on button "Select" at bounding box center [378, 221] width 27 height 15
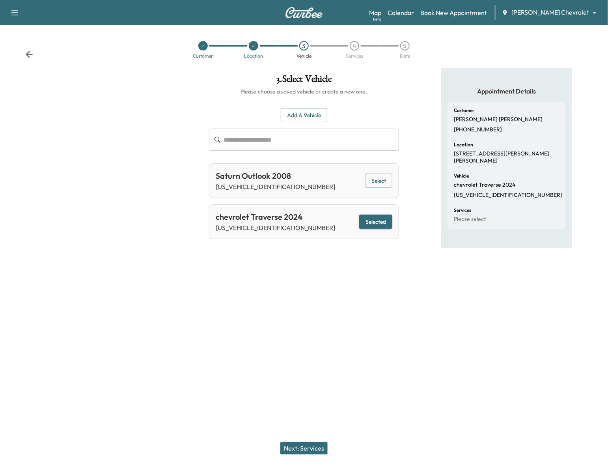
drag, startPoint x: 315, startPoint y: 450, endPoint x: 319, endPoint y: 447, distance: 4.5
click at [316, 450] on button "Next: Services" at bounding box center [303, 448] width 47 height 13
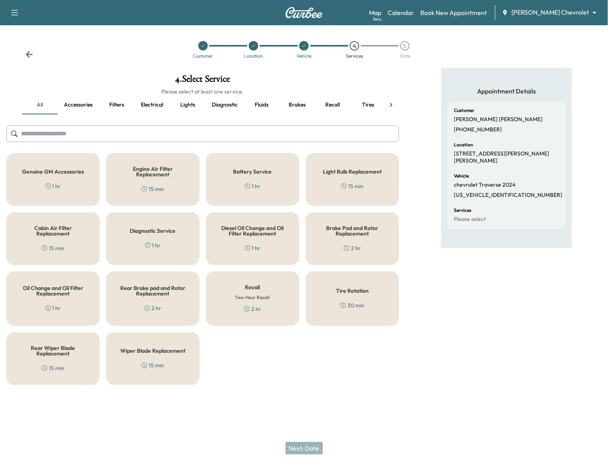
click at [56, 186] on div "1 hr" at bounding box center [53, 186] width 16 height 8
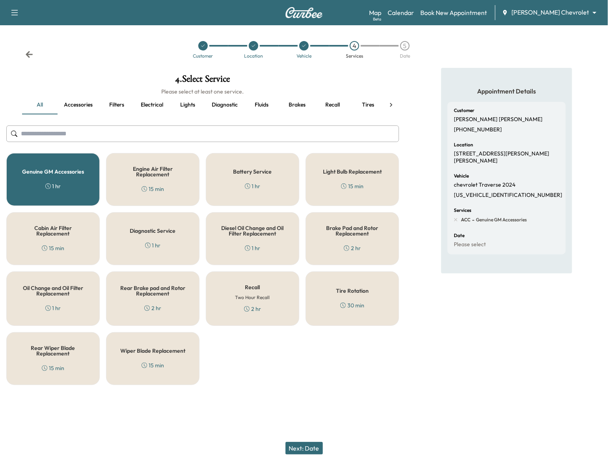
click at [302, 446] on button "Next: Date" at bounding box center [303, 448] width 37 height 13
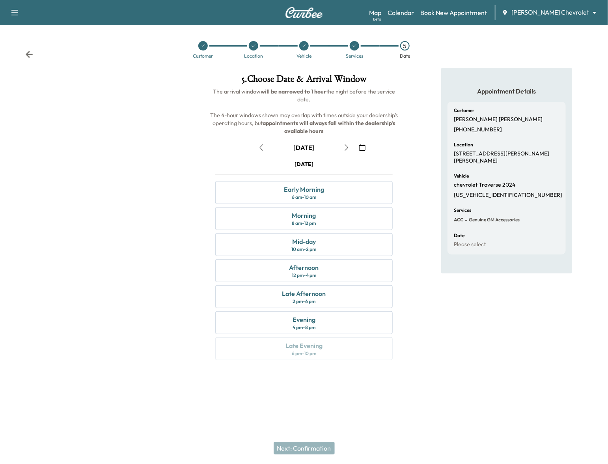
click at [364, 148] on icon "button" at bounding box center [362, 147] width 6 height 6
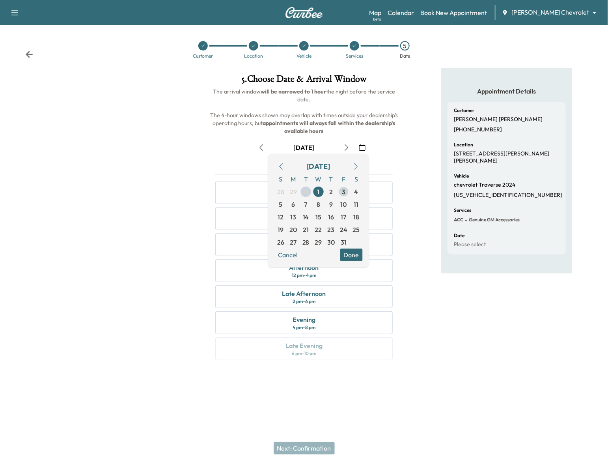
click at [341, 192] on span "3" at bounding box center [344, 191] width 13 height 13
click at [355, 254] on button "Done" at bounding box center [351, 254] width 22 height 13
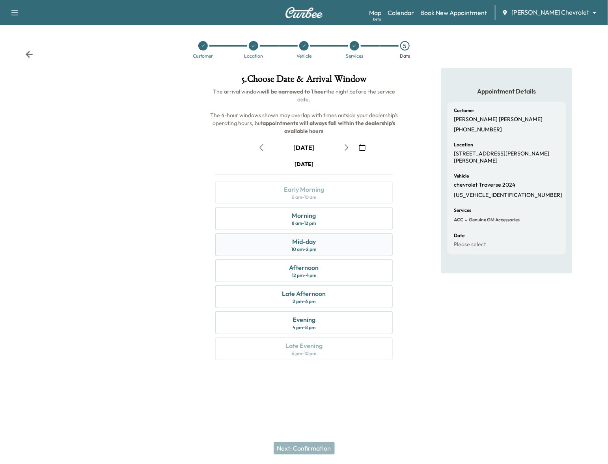
click at [356, 241] on div "Mid-day 10 am - 2 pm" at bounding box center [303, 244] width 177 height 23
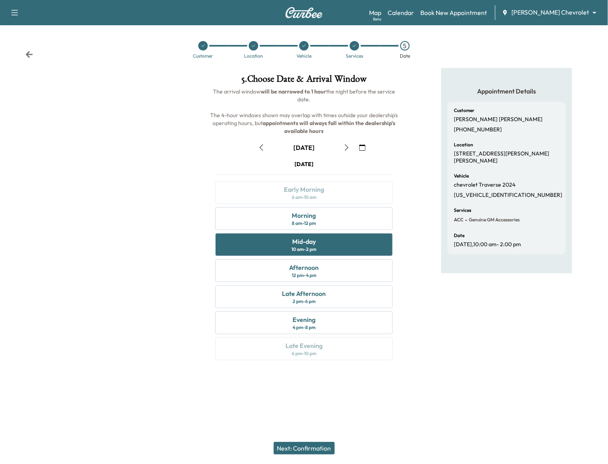
drag, startPoint x: 328, startPoint y: 449, endPoint x: 337, endPoint y: 448, distance: 8.7
click at [329, 449] on button "Next: Confirmation" at bounding box center [304, 448] width 61 height 13
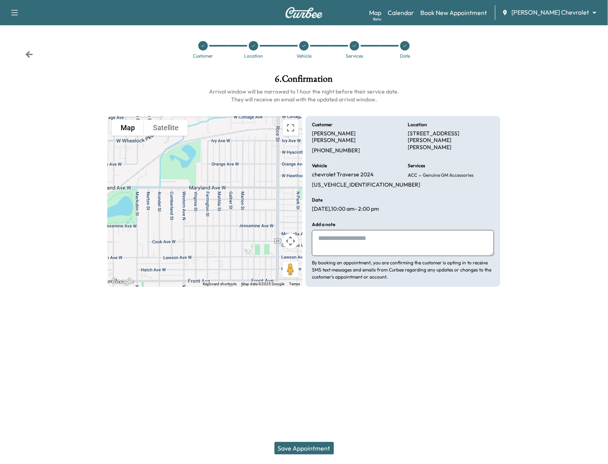
click at [353, 375] on div "Support Log Out Map Beta Calendar Book New Appointment [PERSON_NAME] Chevrolet …" at bounding box center [304, 232] width 608 height 464
click at [308, 447] on button "Save Appointment" at bounding box center [304, 448] width 60 height 13
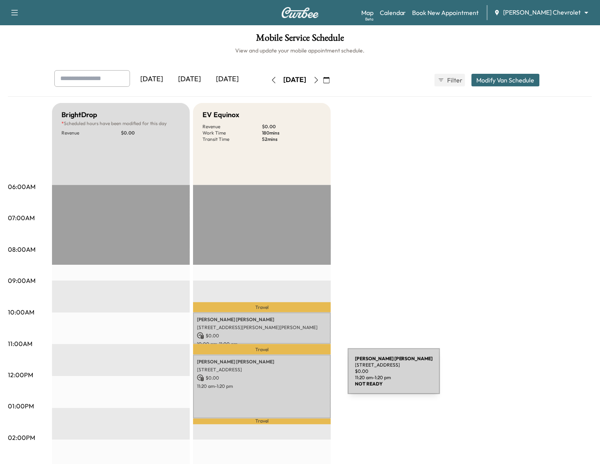
click at [289, 376] on p "$ 0.00" at bounding box center [262, 377] width 130 height 7
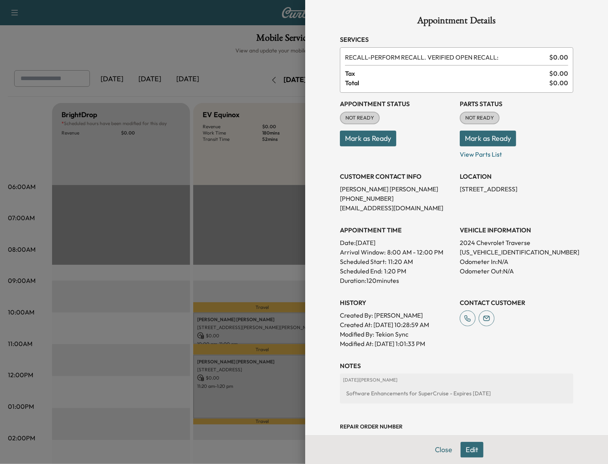
click at [276, 379] on div at bounding box center [304, 232] width 608 height 464
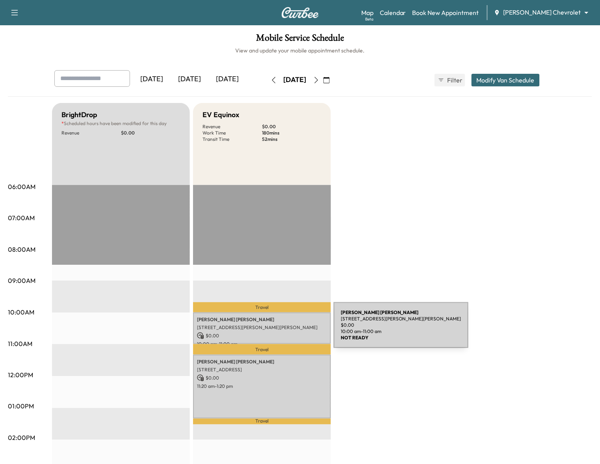
click at [275, 332] on p "$ 0.00" at bounding box center [262, 335] width 130 height 7
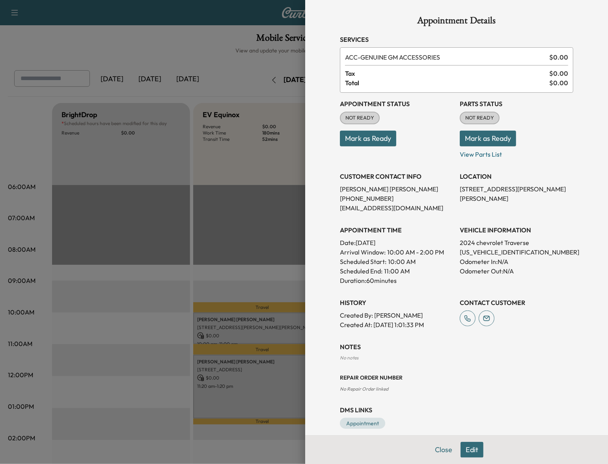
click at [280, 387] on div at bounding box center [304, 232] width 608 height 464
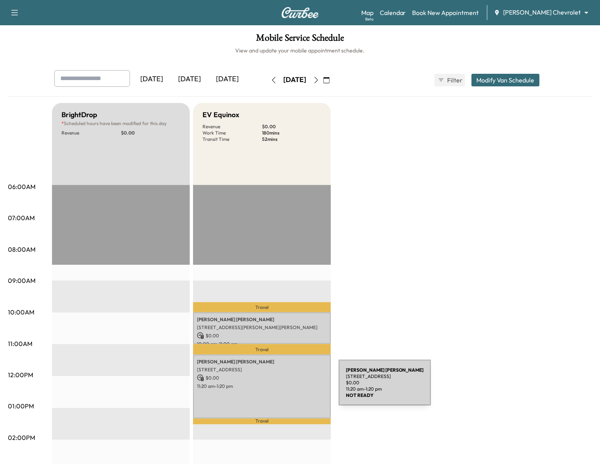
click at [280, 387] on div "[PERSON_NAME] [STREET_ADDRESS][PERSON_NAME] $ 0.00 11:20 am - 1:20 pm" at bounding box center [262, 386] width 138 height 64
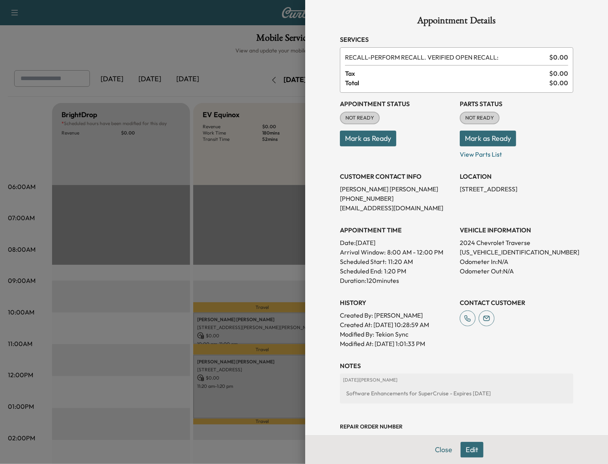
click at [267, 389] on div at bounding box center [304, 232] width 608 height 464
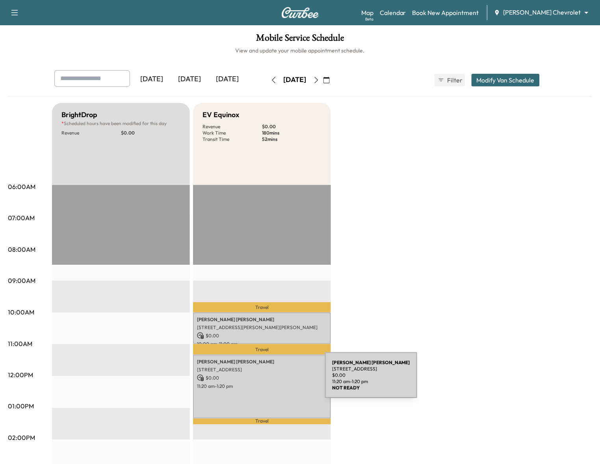
click at [266, 383] on p "11:20 am - 1:20 pm" at bounding box center [262, 386] width 130 height 6
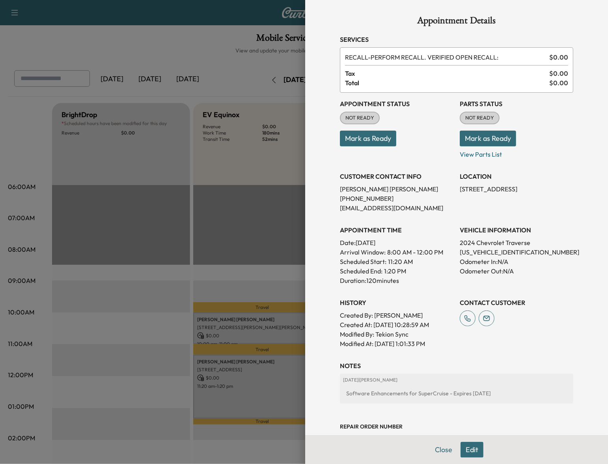
click at [266, 380] on div at bounding box center [304, 232] width 608 height 464
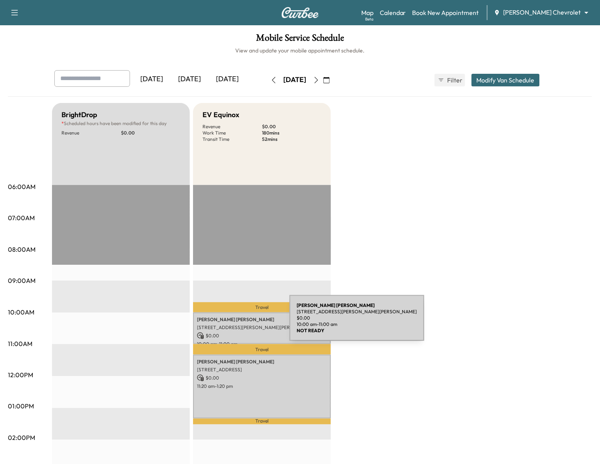
click at [231, 324] on p "[STREET_ADDRESS][PERSON_NAME][PERSON_NAME]" at bounding box center [262, 327] width 130 height 6
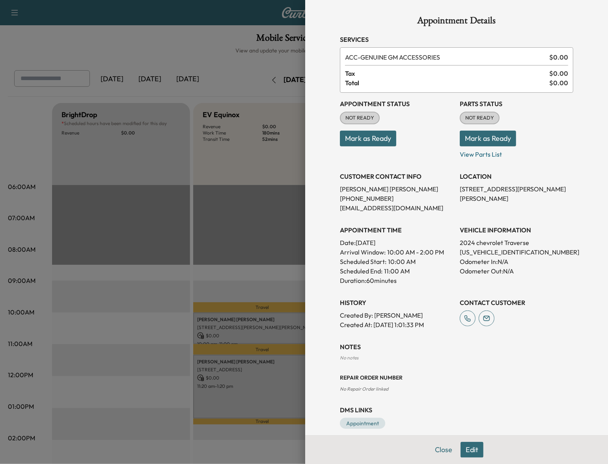
click at [233, 322] on div at bounding box center [304, 232] width 608 height 464
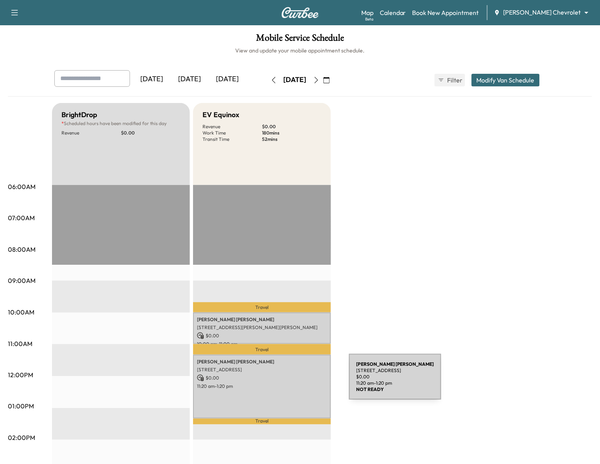
click at [290, 383] on p "11:20 am - 1:20 pm" at bounding box center [262, 386] width 130 height 6
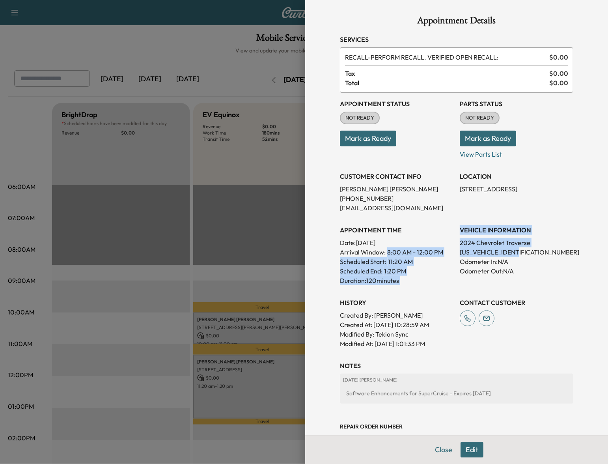
drag, startPoint x: 518, startPoint y: 247, endPoint x: 446, endPoint y: 252, distance: 72.3
click at [446, 252] on div "Appointment Status NOT READY Mark as Ready Parts Status NOT READY Mark as Ready…" at bounding box center [456, 220] width 233 height 255
drag, startPoint x: 446, startPoint y: 252, endPoint x: 452, endPoint y: 255, distance: 7.4
click at [446, 257] on div "Appointment Status NOT READY Mark as Ready Parts Status NOT READY Mark as Ready…" at bounding box center [456, 220] width 233 height 255
click at [450, 251] on div "Appointment Status NOT READY Mark as Ready Parts Status NOT READY Mark as Ready…" at bounding box center [456, 220] width 233 height 255
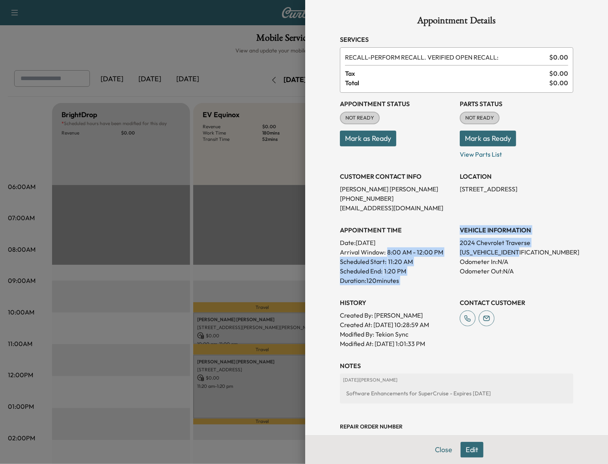
click at [518, 252] on p "[US_VEHICLE_IDENTIFICATION_NUMBER]" at bounding box center [517, 251] width 114 height 9
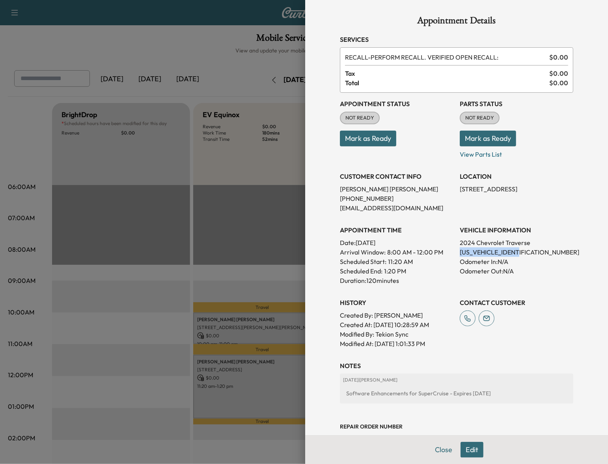
drag, startPoint x: 511, startPoint y: 252, endPoint x: 452, endPoint y: 253, distance: 58.8
click at [460, 253] on p "[US_VEHICLE_IDENTIFICATION_NUMBER]" at bounding box center [517, 251] width 114 height 9
copy p "[US_VEHICLE_IDENTIFICATION_NUMBER]"
drag, startPoint x: 91, startPoint y: 271, endPoint x: 103, endPoint y: 272, distance: 11.1
click at [93, 272] on div at bounding box center [304, 232] width 608 height 464
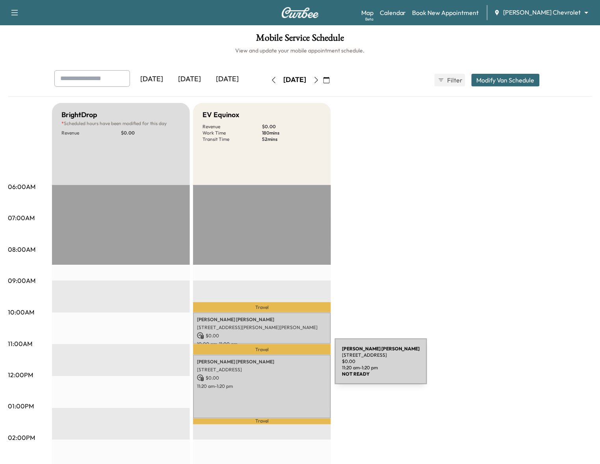
click at [276, 366] on p "[STREET_ADDRESS]" at bounding box center [262, 369] width 130 height 6
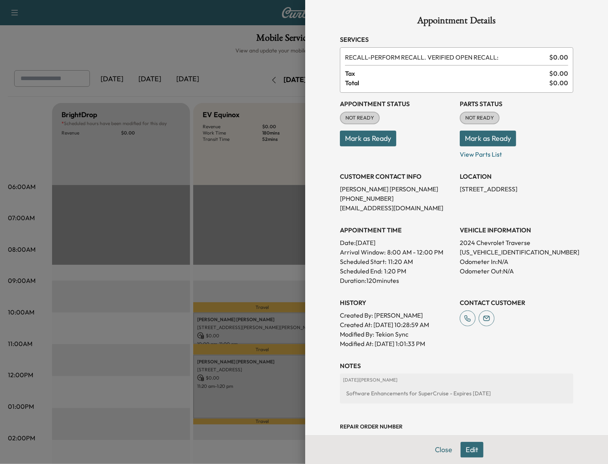
click at [470, 448] on button "Edit" at bounding box center [472, 450] width 23 height 16
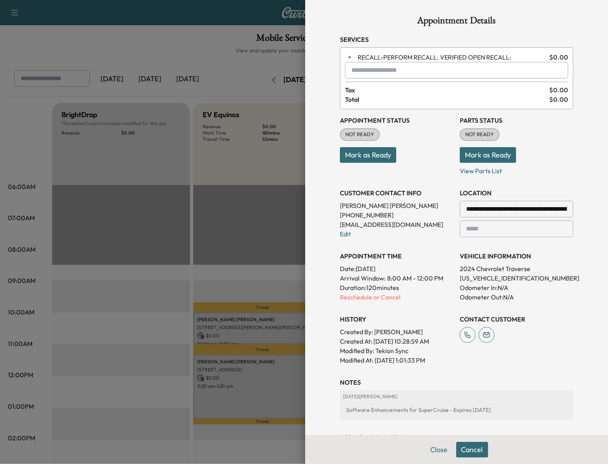
click at [357, 72] on input "text" at bounding box center [456, 70] width 223 height 17
type input "*"
type input "**********"
click at [404, 121] on h3 "Appointment Status" at bounding box center [397, 120] width 114 height 9
click at [377, 73] on input "text" at bounding box center [456, 70] width 223 height 17
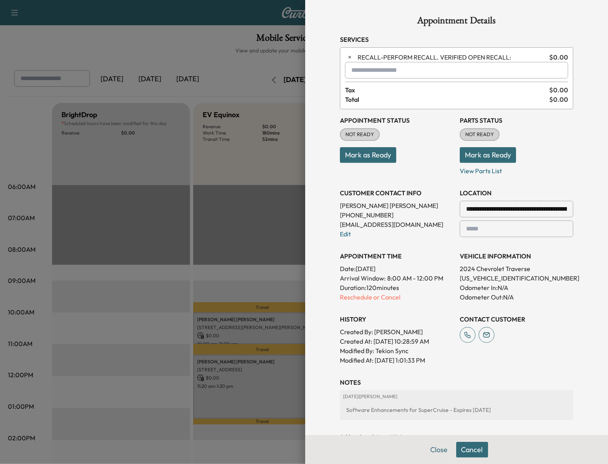
click at [357, 70] on input "text" at bounding box center [456, 70] width 223 height 17
click at [379, 90] on p "ACC - Genuine GM Accessories" at bounding box center [429, 91] width 177 height 11
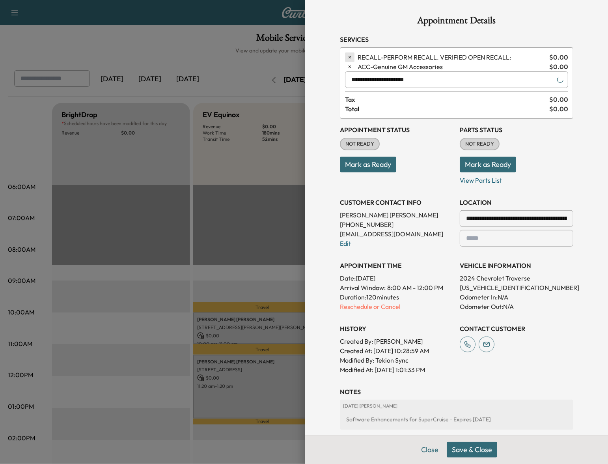
type input "**********"
click at [347, 56] on icon "button" at bounding box center [350, 57] width 6 height 6
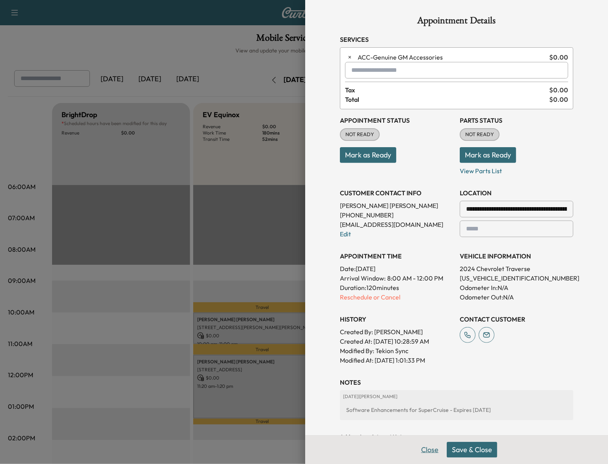
click at [428, 449] on button "Close" at bounding box center [430, 450] width 28 height 16
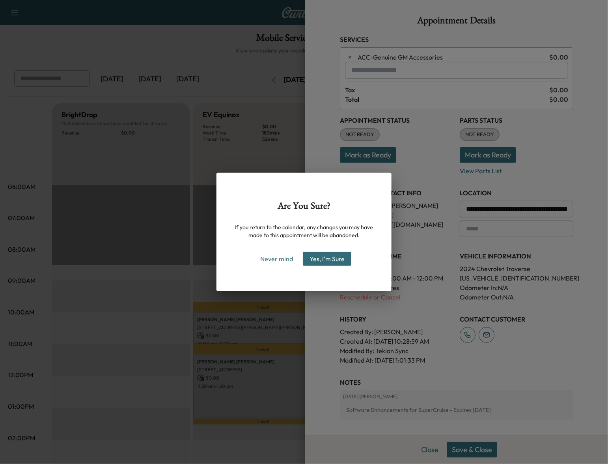
click at [318, 259] on button "Yes, I'm Sure" at bounding box center [327, 259] width 48 height 14
